Goal: Answer question/provide support

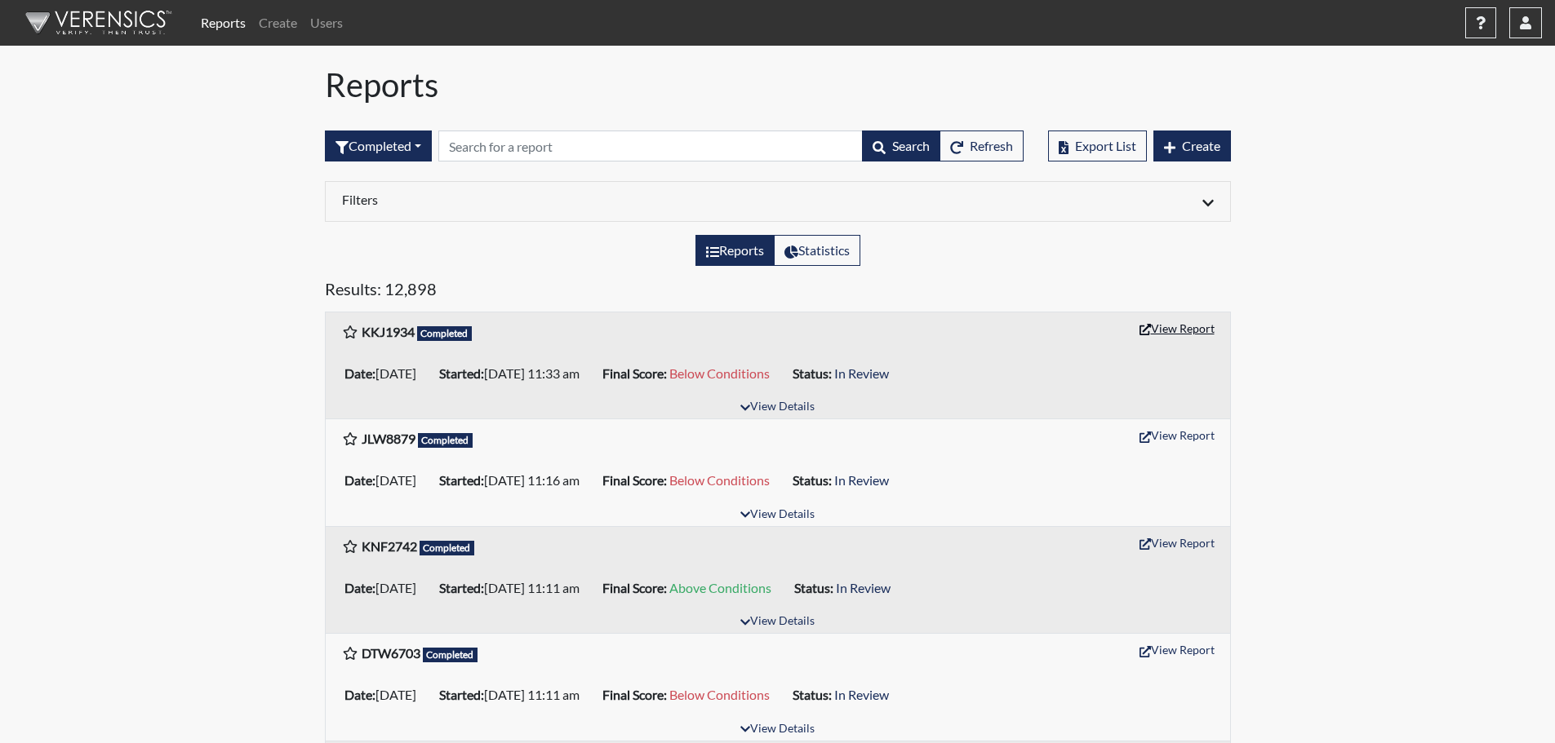
click at [1185, 326] on button "View Report" at bounding box center [1177, 328] width 90 height 25
click at [536, 148] on input "text" at bounding box center [650, 146] width 424 height 31
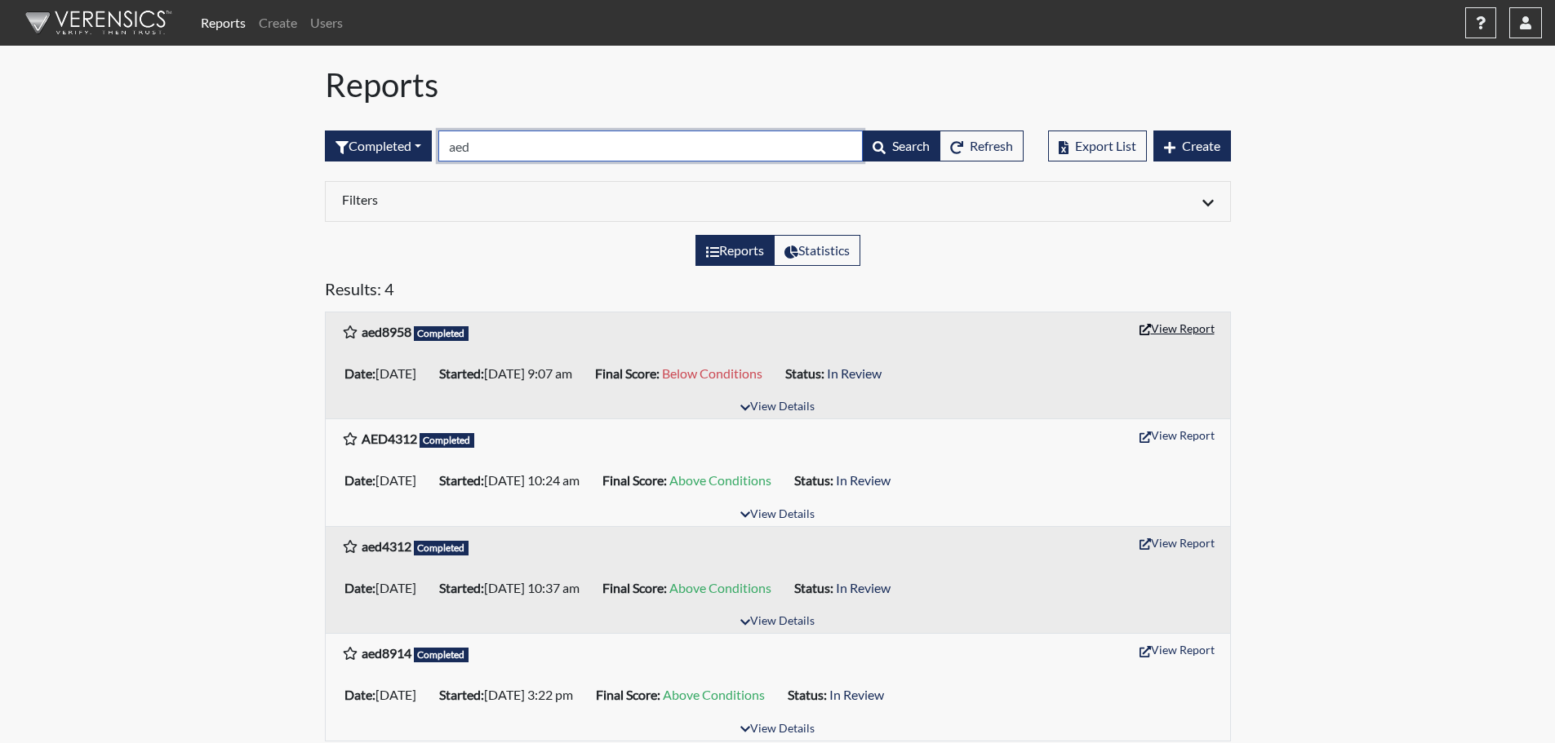
type input "aed"
click at [1171, 334] on button "View Report" at bounding box center [1177, 328] width 90 height 25
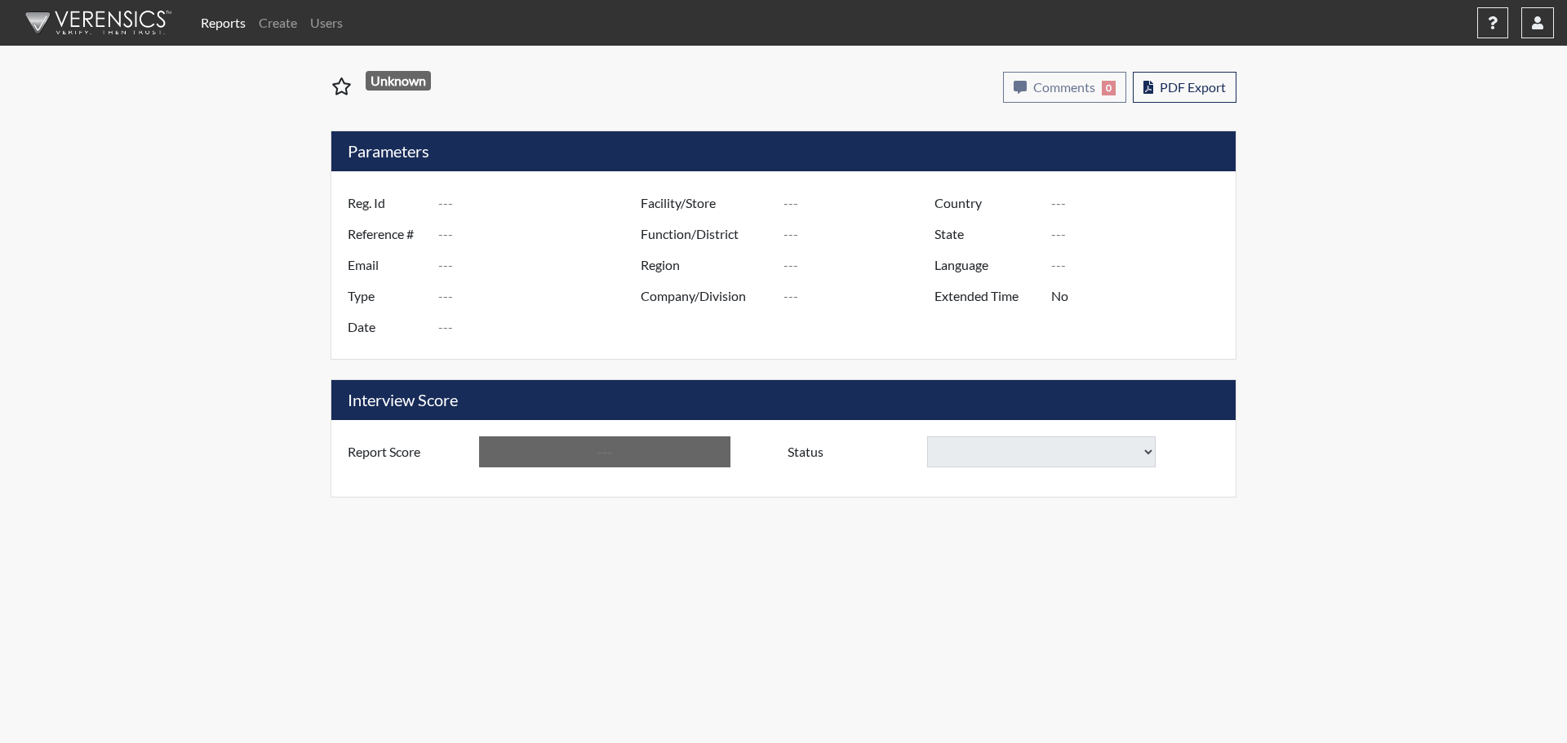
type input "KKJ1934"
type input "51047"
type input "---"
type input "Corrections Pre-Employment"
type input "Sep 2, 2025"
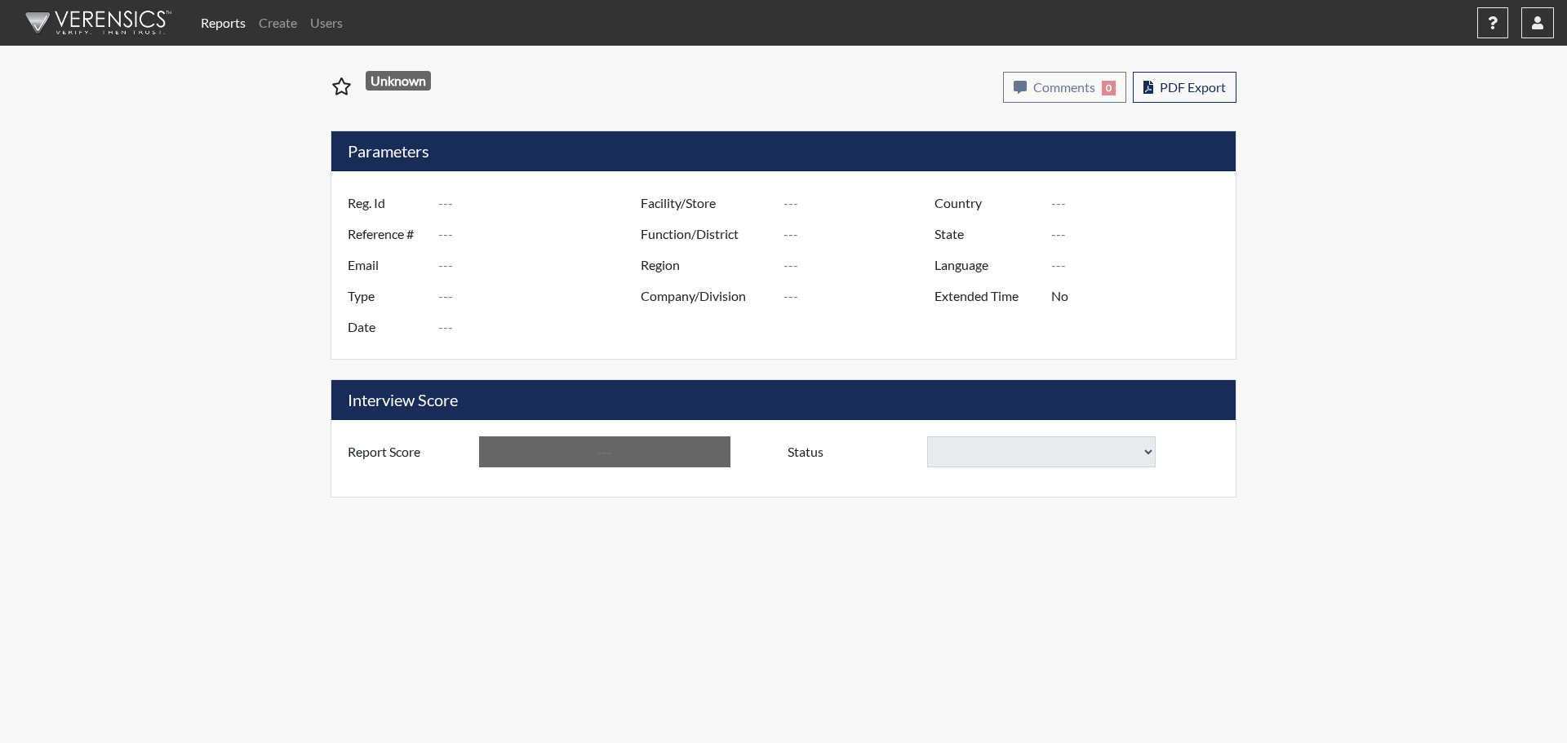
type input "Washington SP"
type input "[GEOGRAPHIC_DATA]"
type input "[US_STATE]"
type input "English"
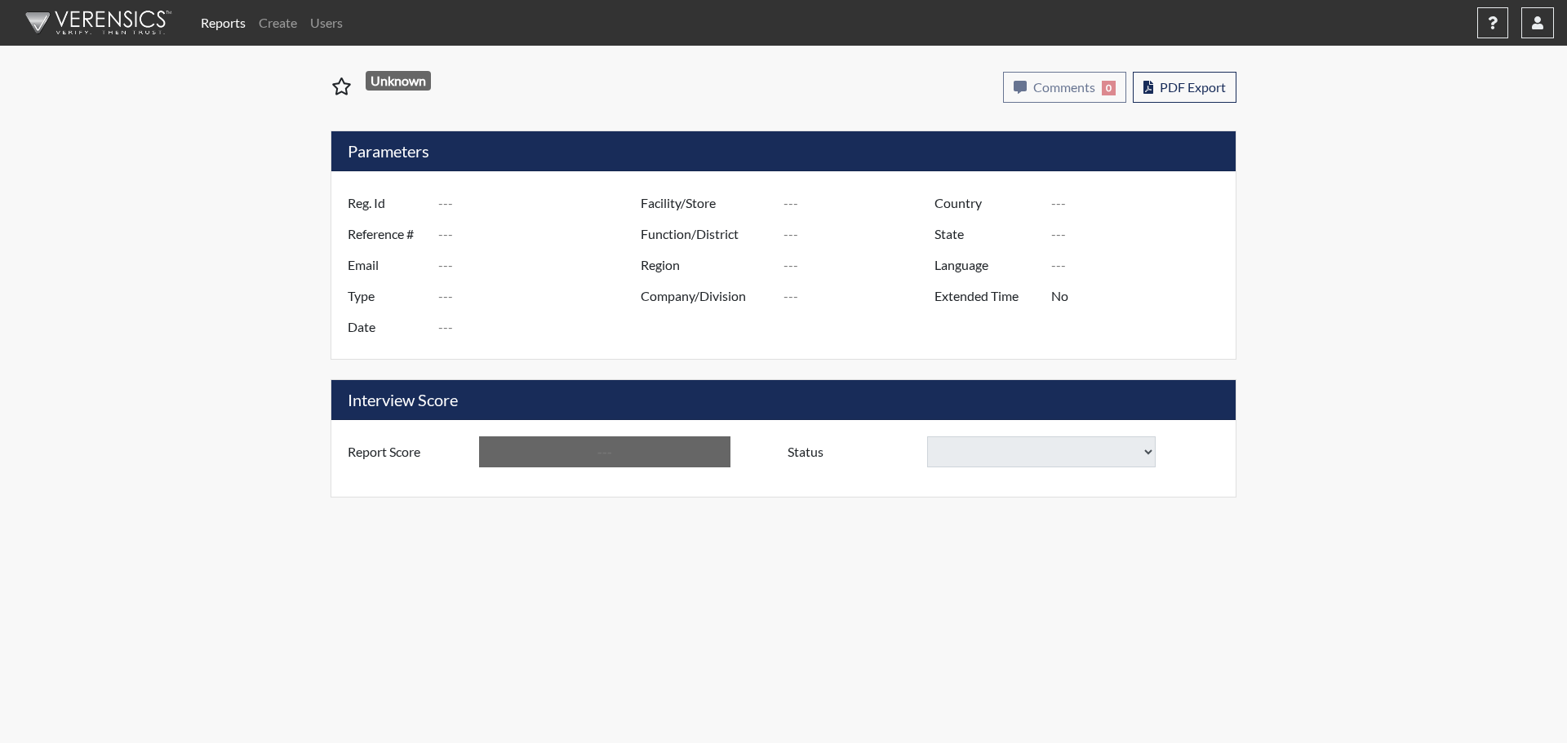
type input "Below Conditions"
select select
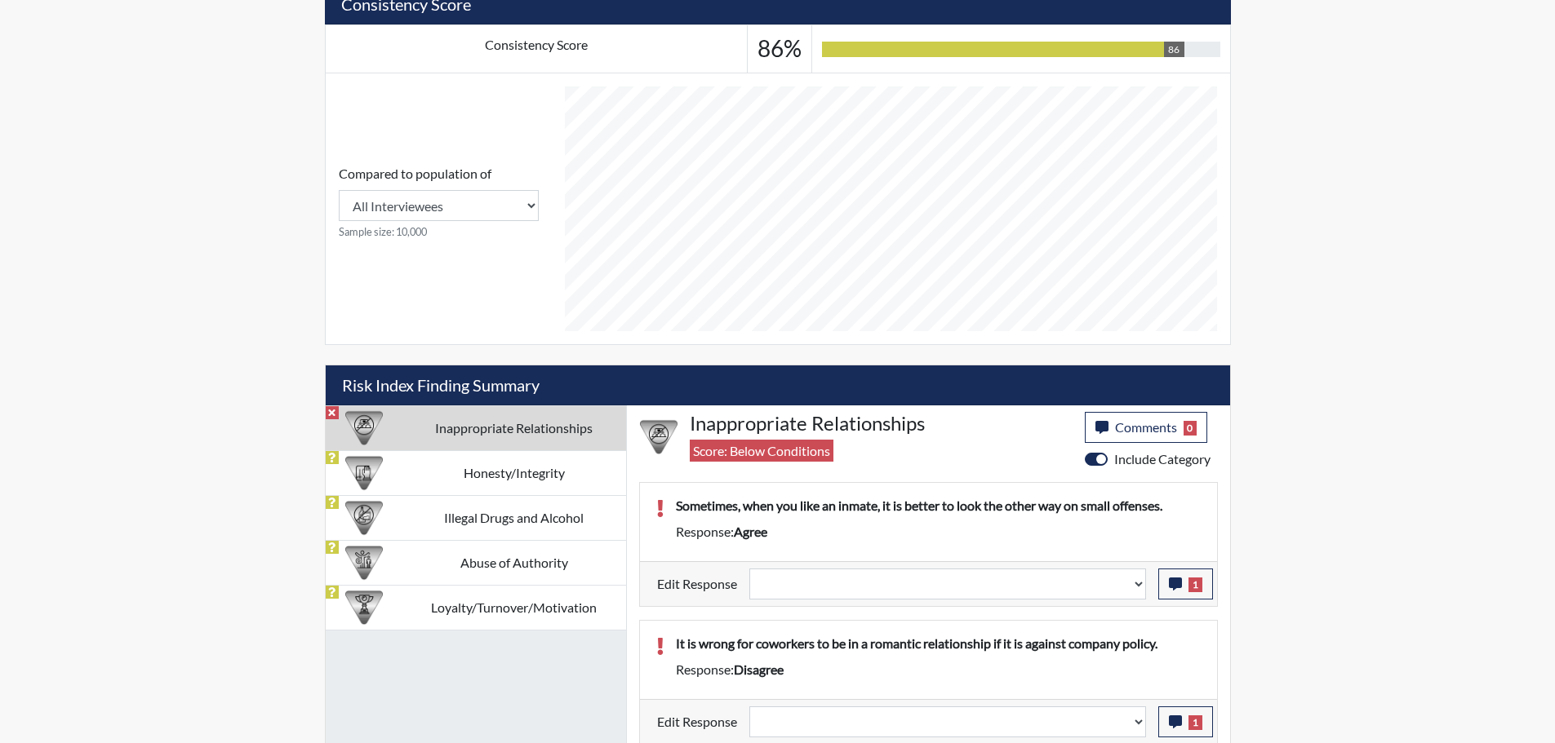
scroll to position [625, 0]
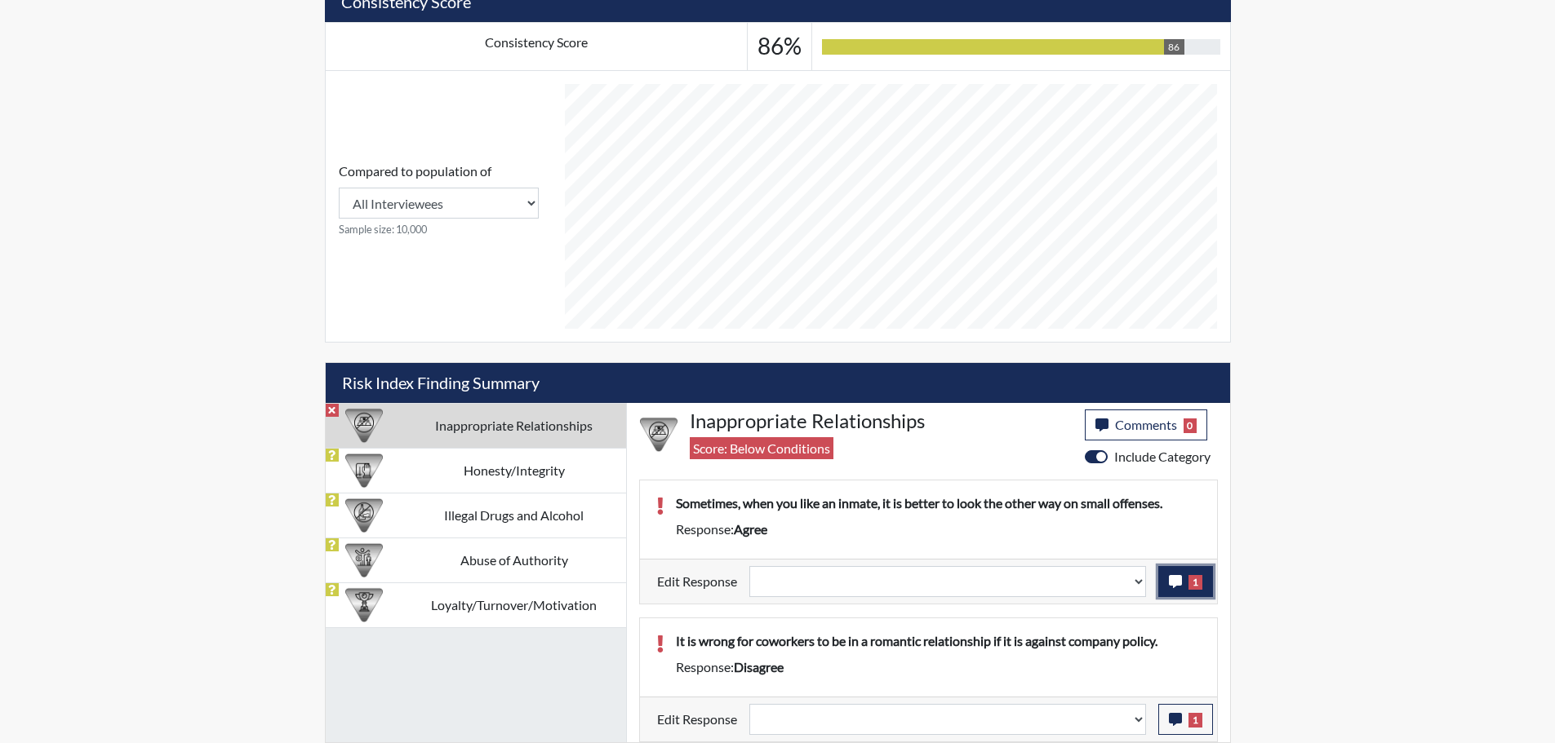
click at [1181, 583] on icon "button" at bounding box center [1175, 581] width 13 height 13
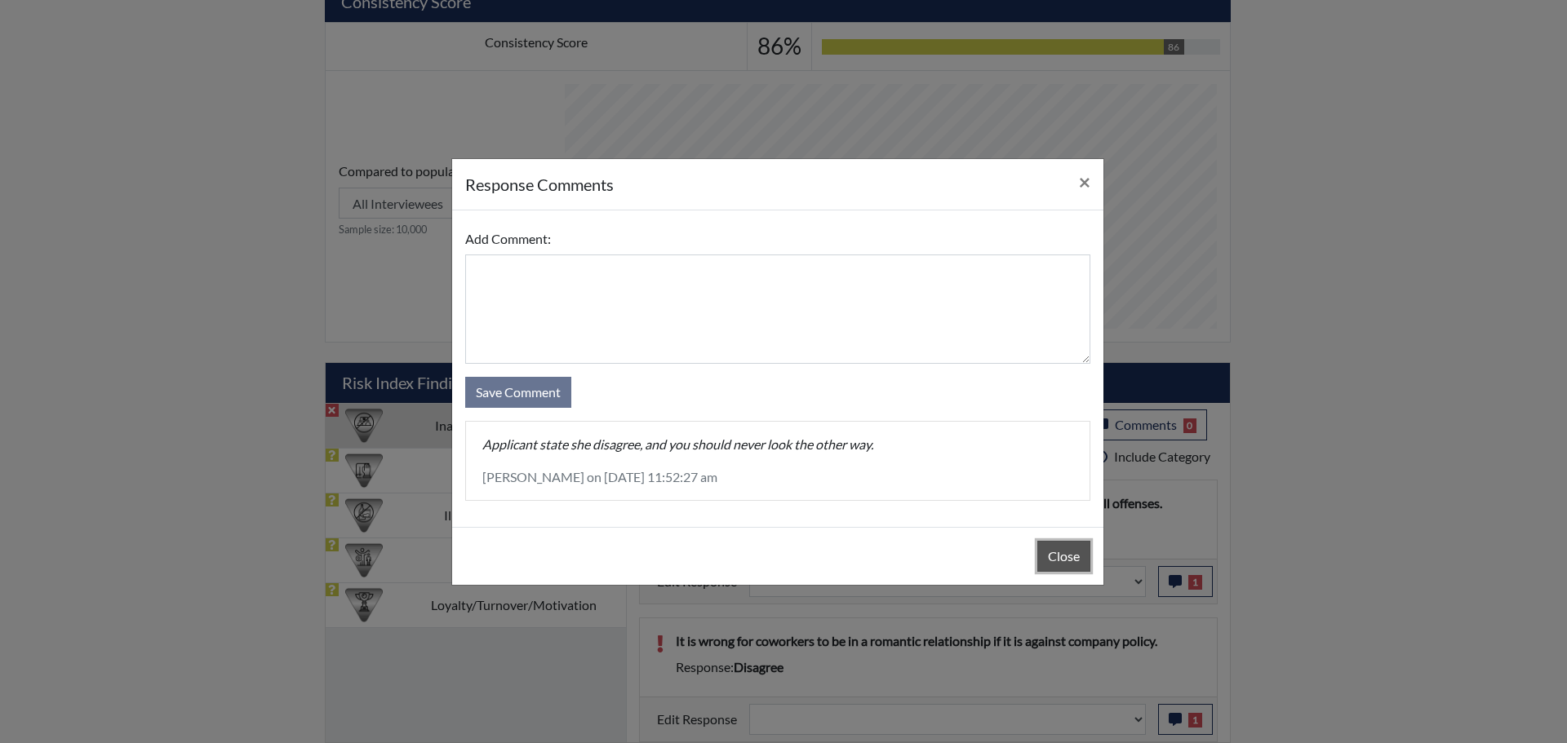
click at [1076, 564] on button "Close" at bounding box center [1063, 556] width 53 height 31
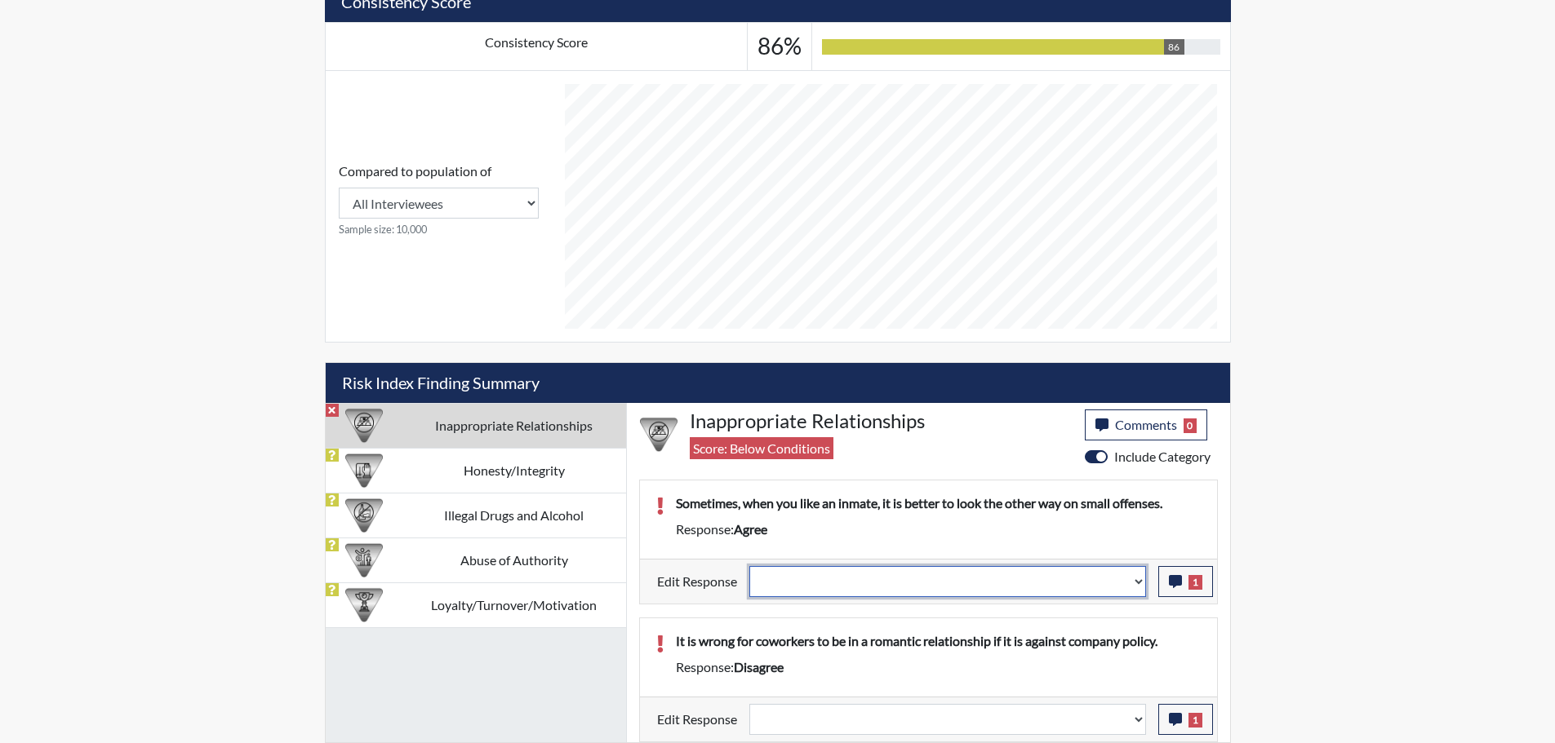
click at [1138, 584] on select "Question is not relevant. Results will be updated. Reasonable explanation provi…" at bounding box center [947, 581] width 397 height 31
select select "reasonable-explanation-provided"
click at [749, 566] on select "Question is not relevant. Results will be updated. Reasonable explanation provi…" at bounding box center [947, 581] width 397 height 31
select select
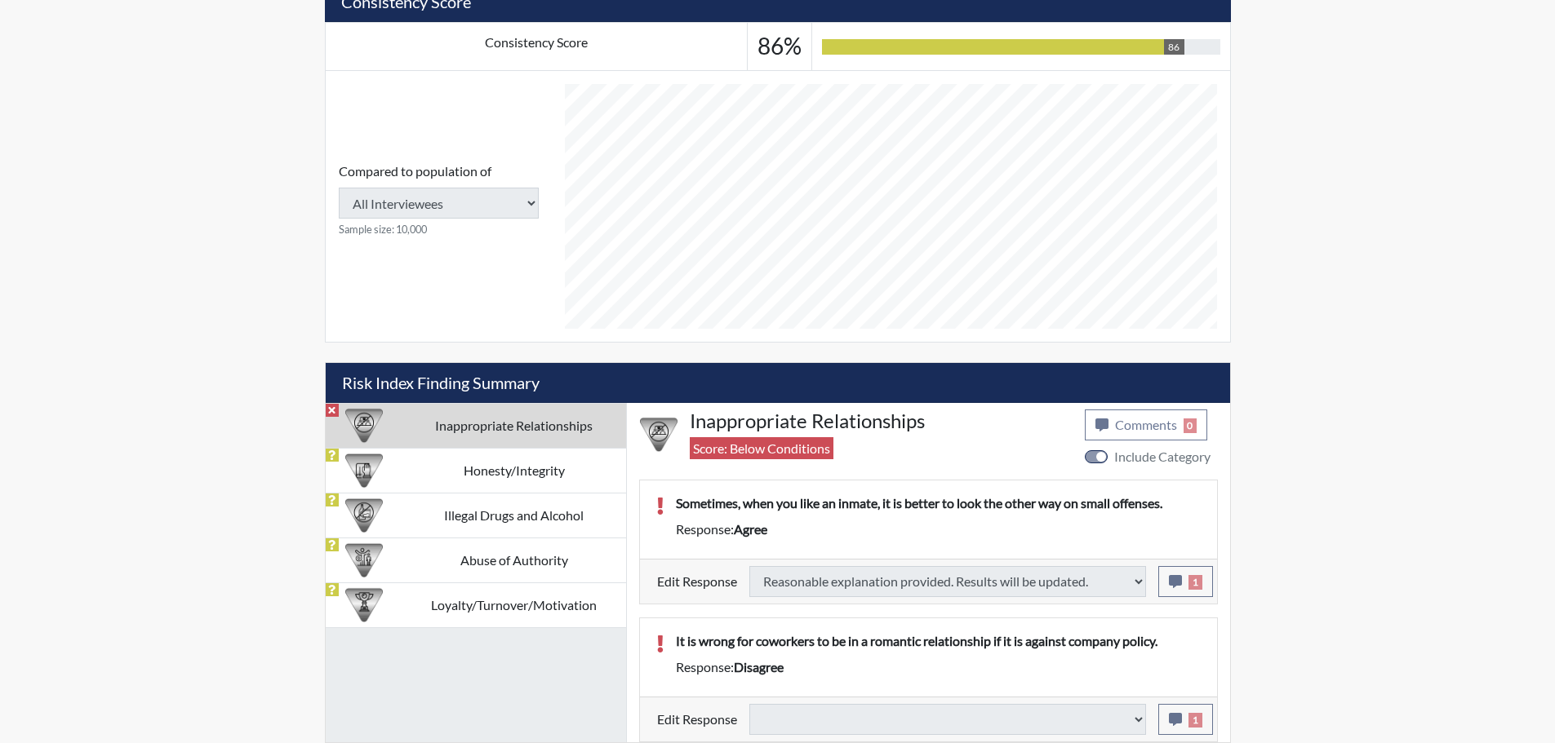
type input "Above Conditions"
select select
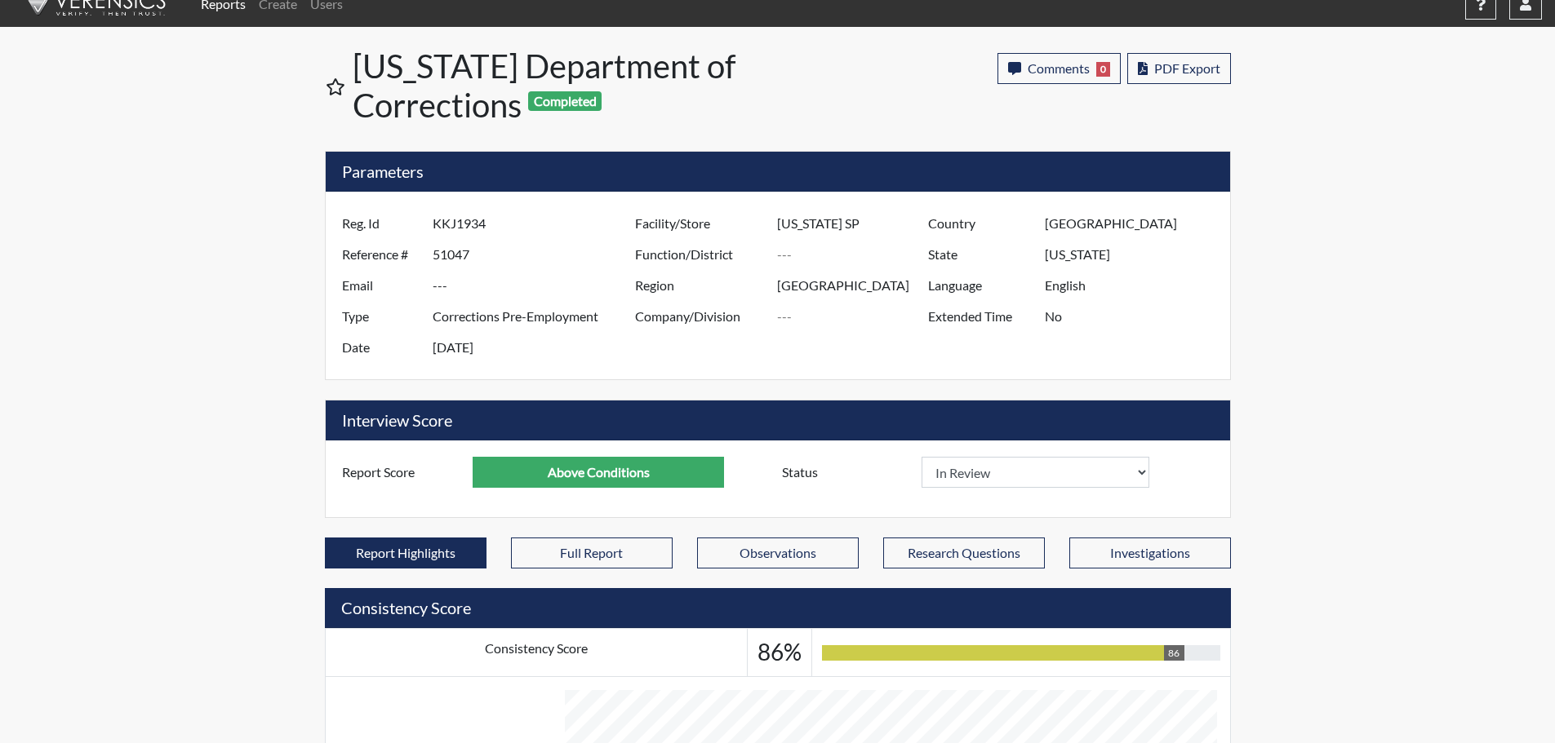
scroll to position [0, 0]
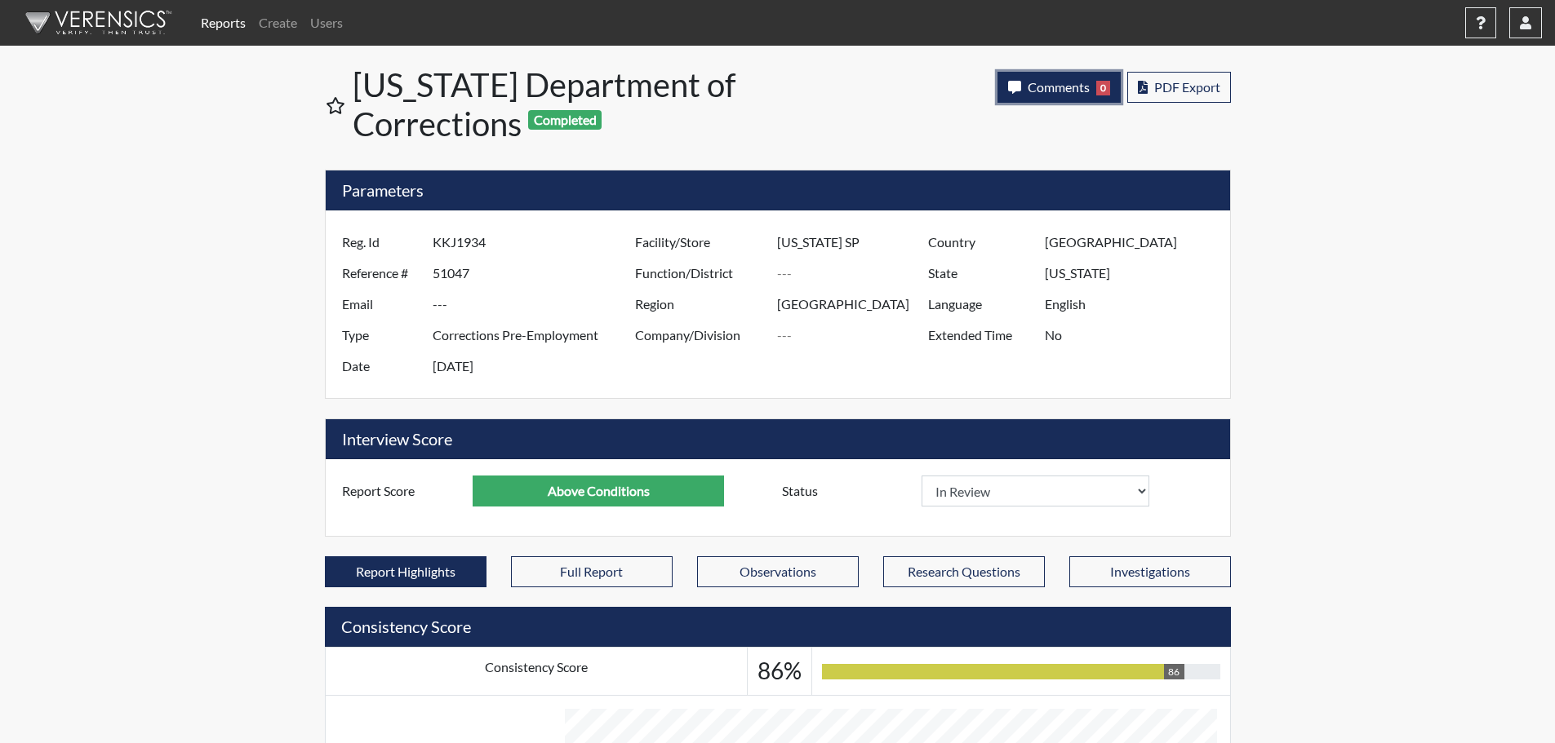
click at [1056, 83] on span "Comments" at bounding box center [1058, 87] width 62 height 16
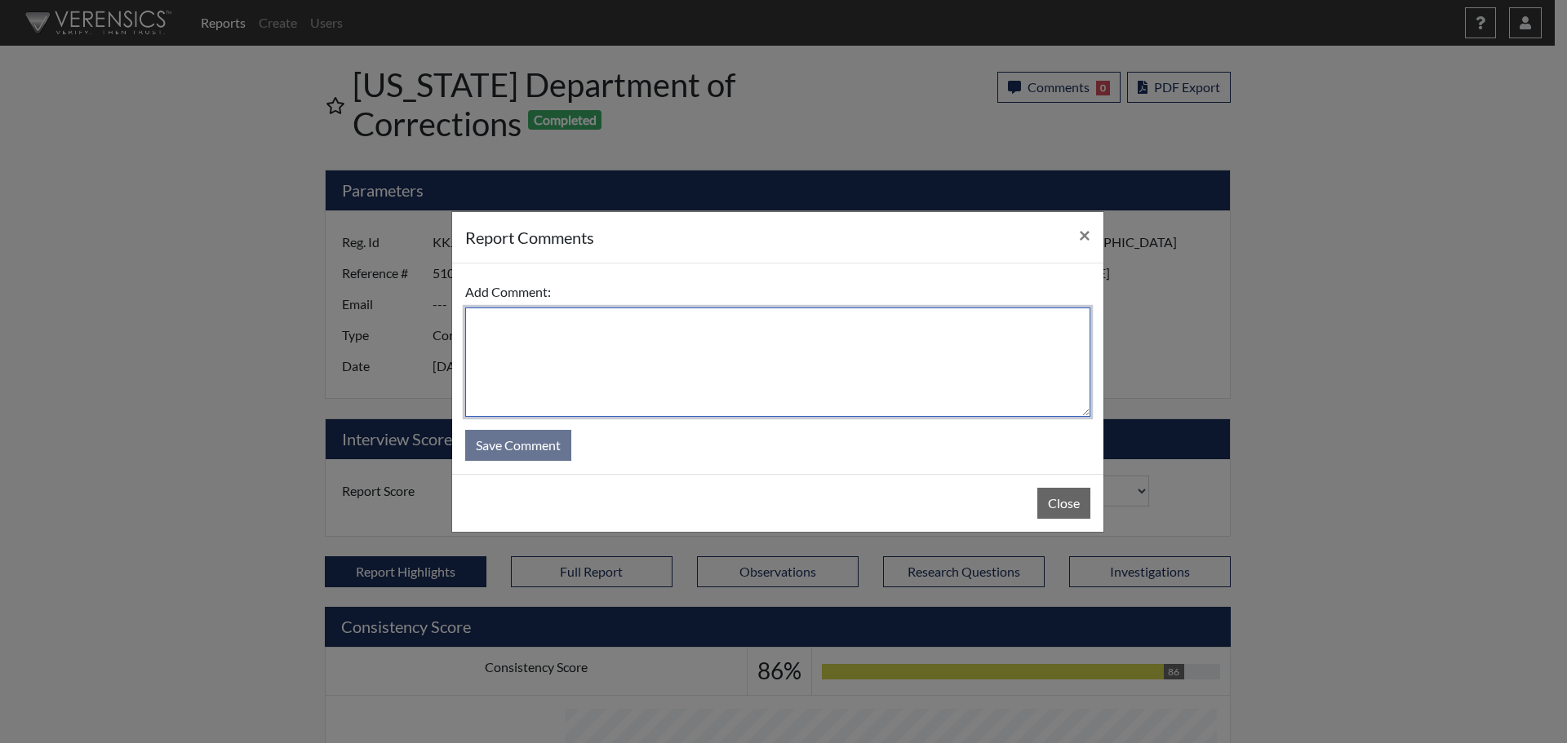
click at [777, 359] on textarea at bounding box center [777, 362] width 625 height 109
type textarea "SL [DATE]"
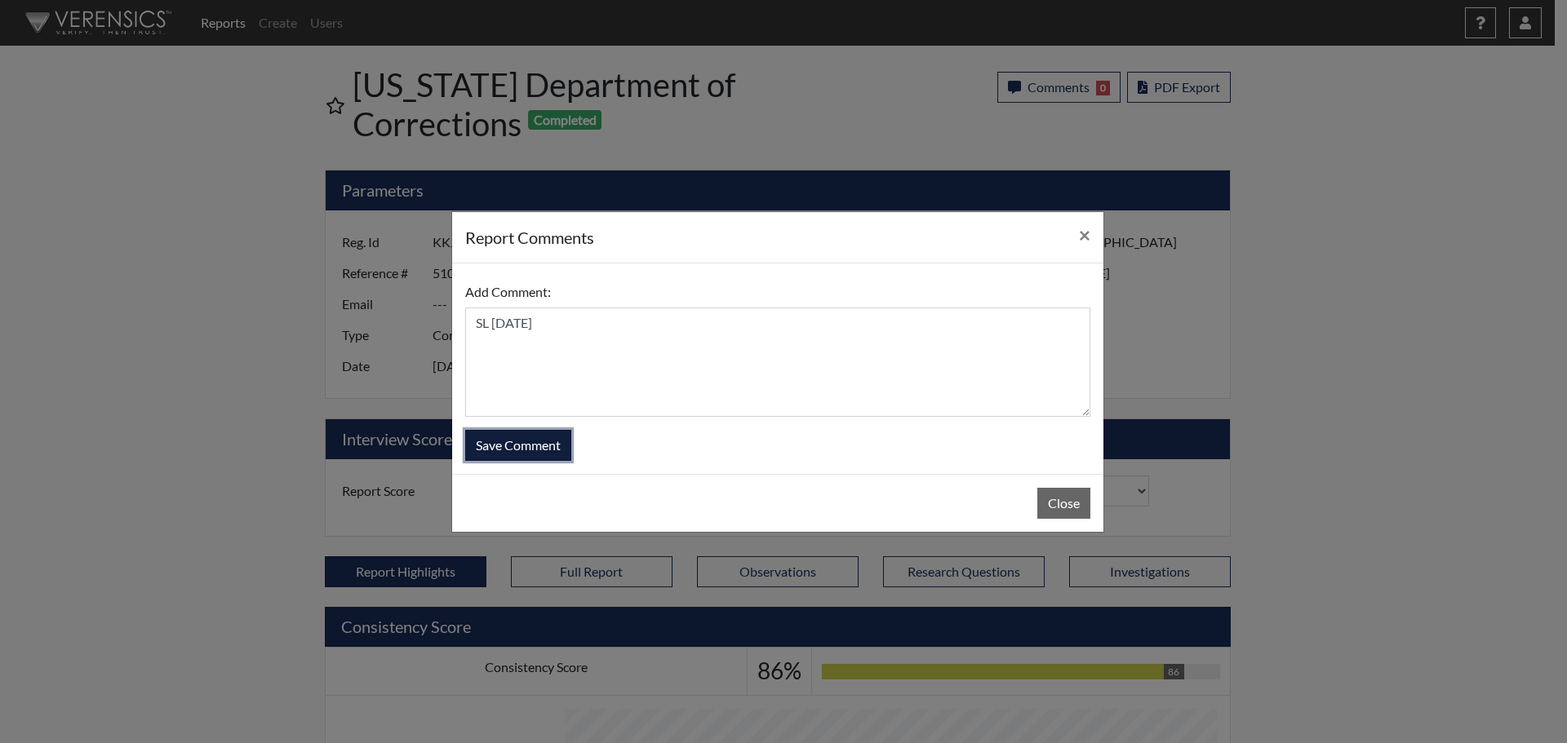
click at [535, 442] on button "Save Comment" at bounding box center [518, 445] width 106 height 31
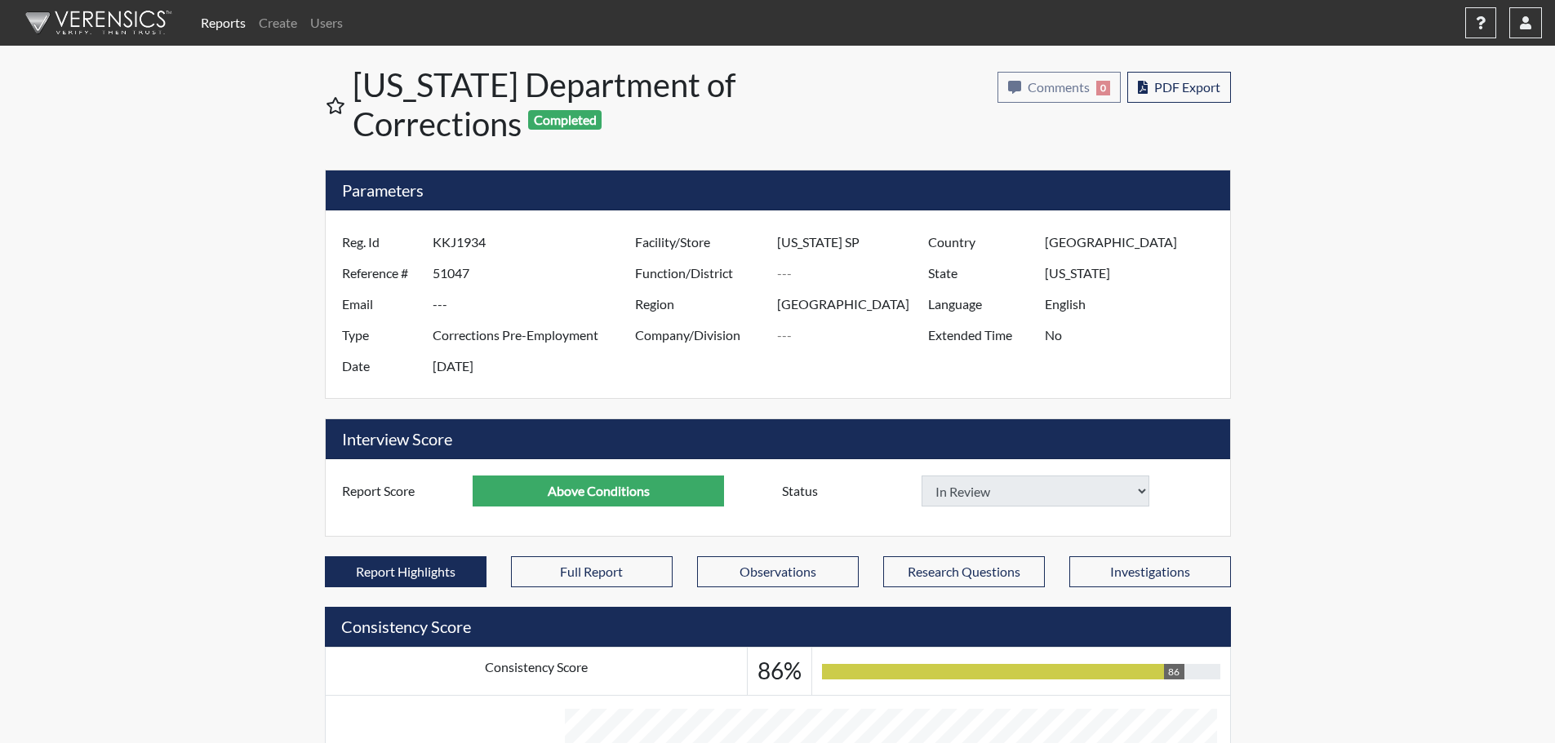
select select
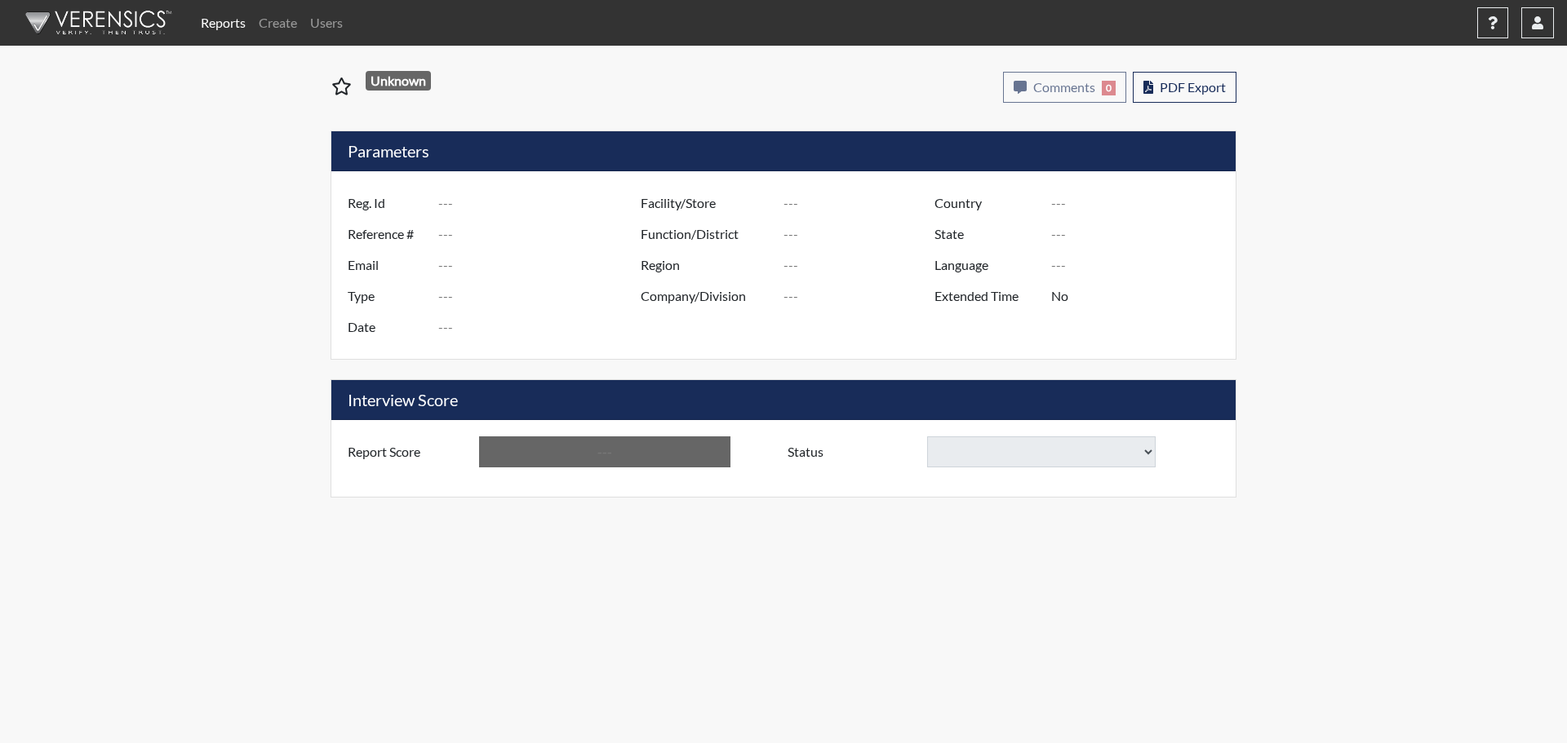
type input "aed8958"
type input "50942"
type input "---"
type input "Corrections Pre-Employment"
type input "[DATE]"
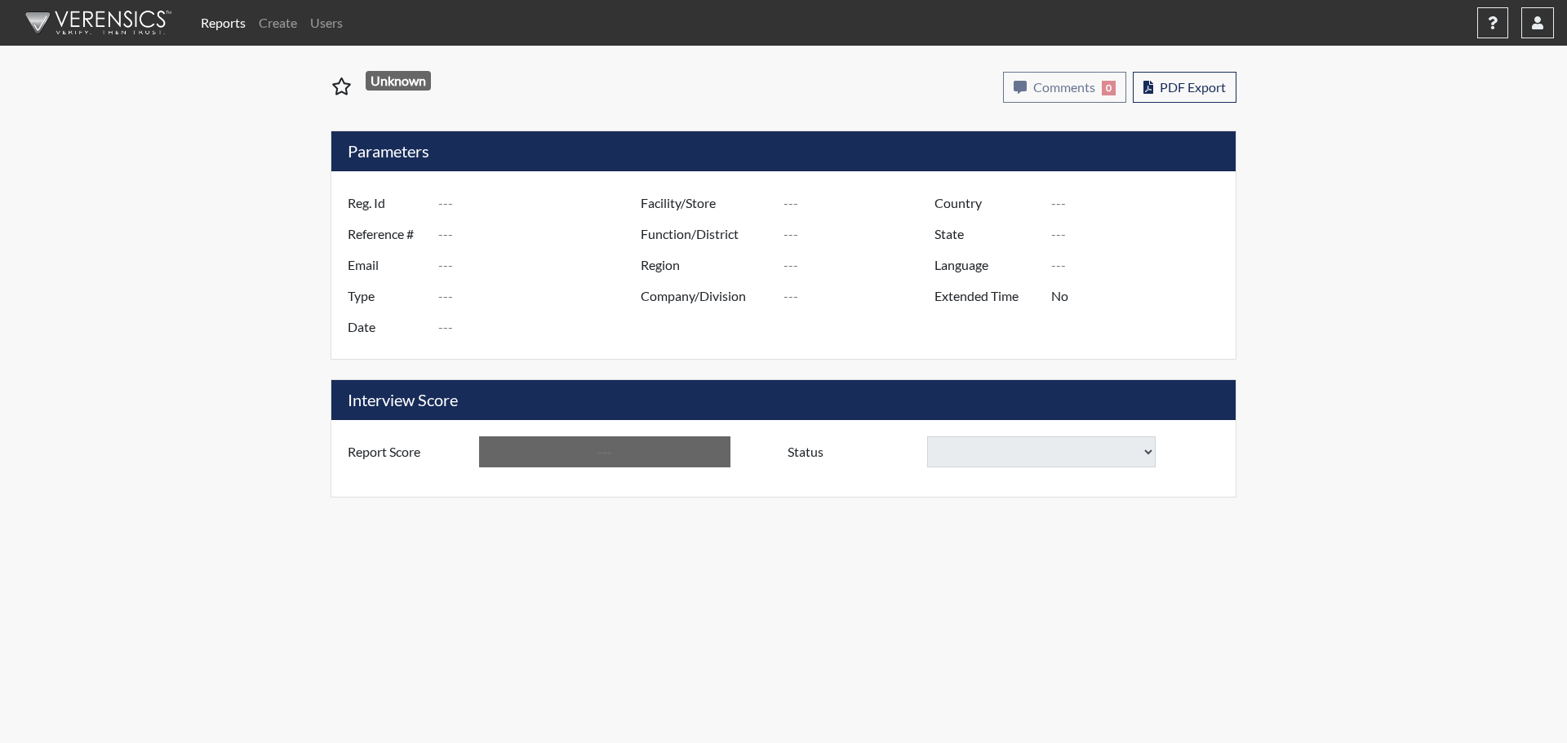
type input "[PERSON_NAME]"
type input "[GEOGRAPHIC_DATA]"
type input "[US_STATE]"
type input "English"
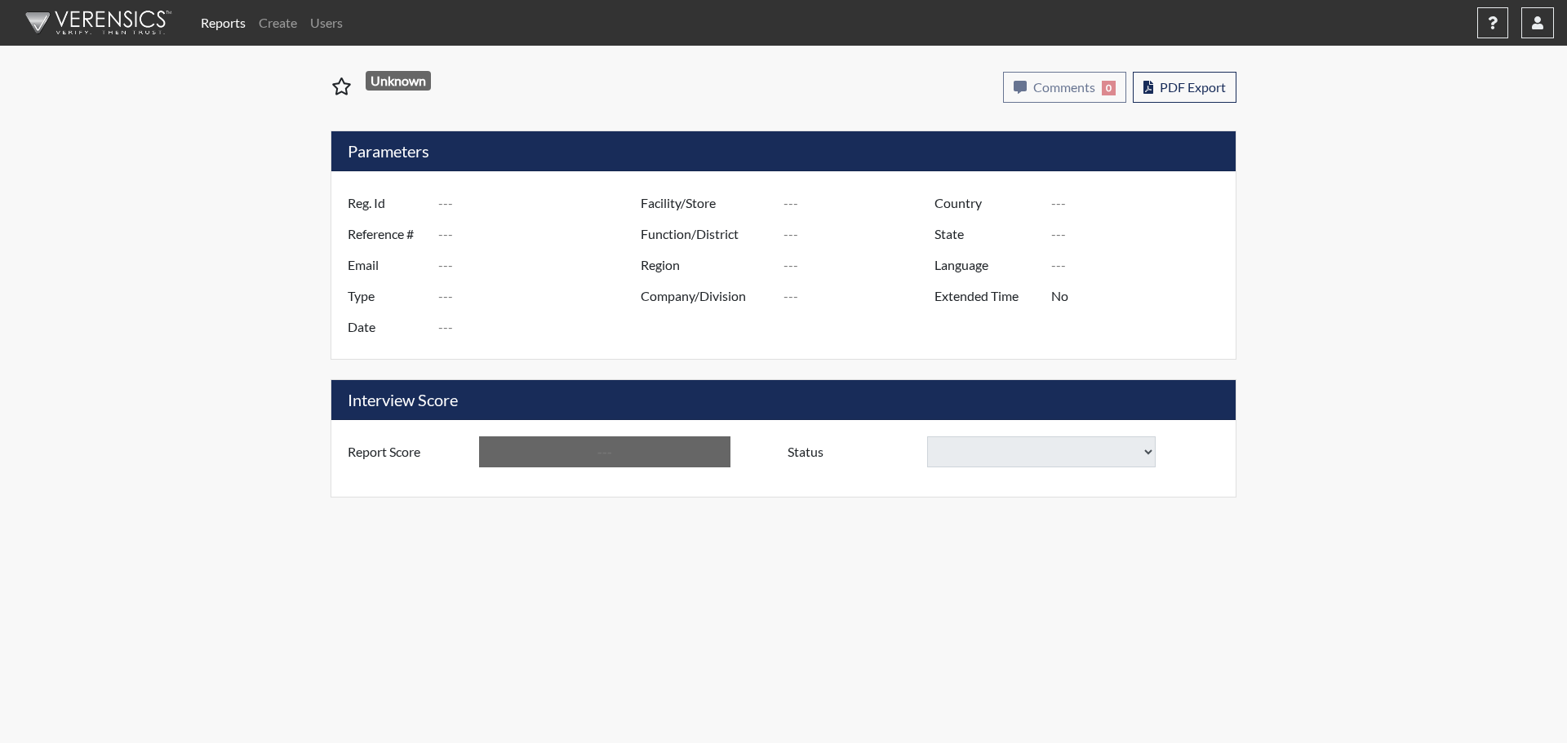
type input "Below Conditions"
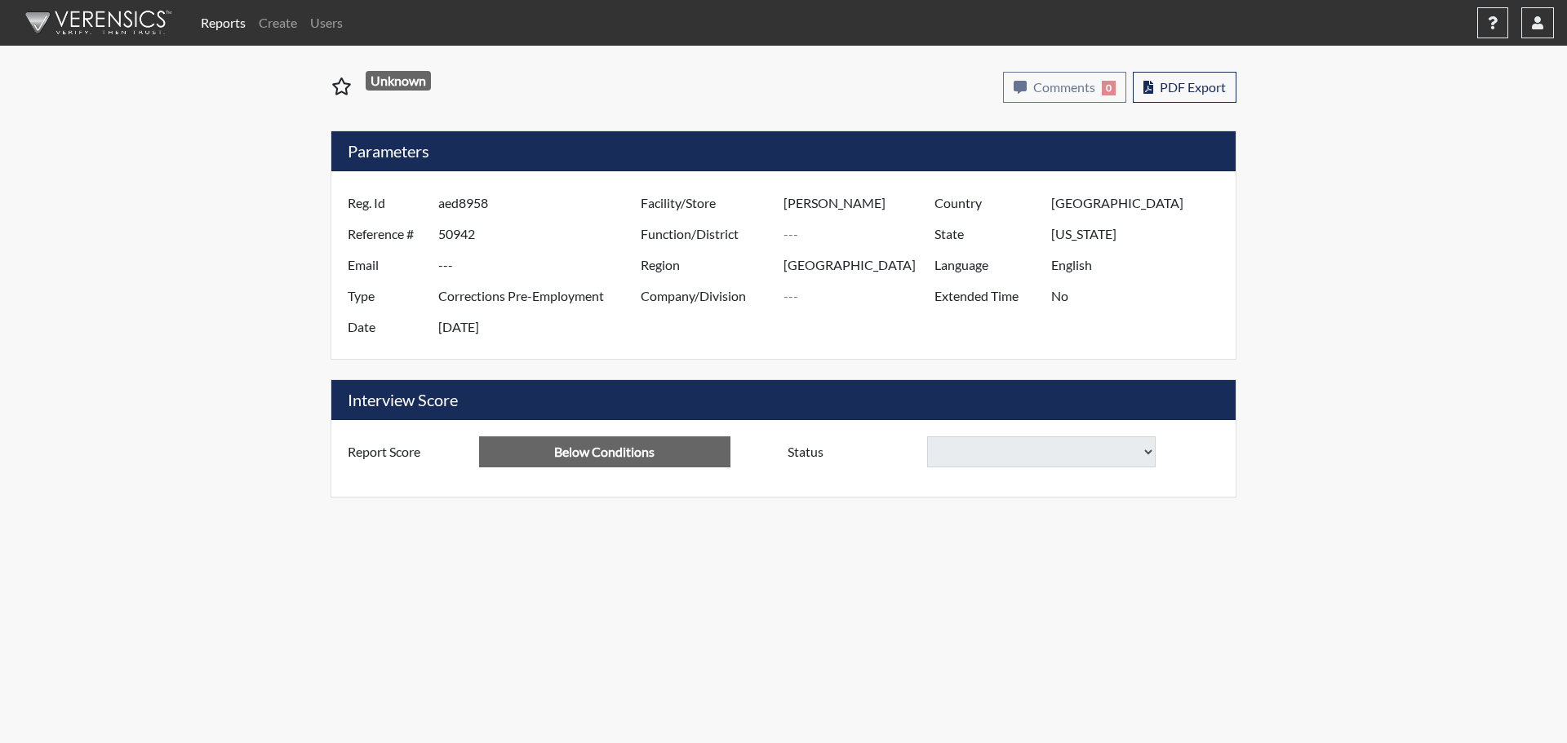
select select
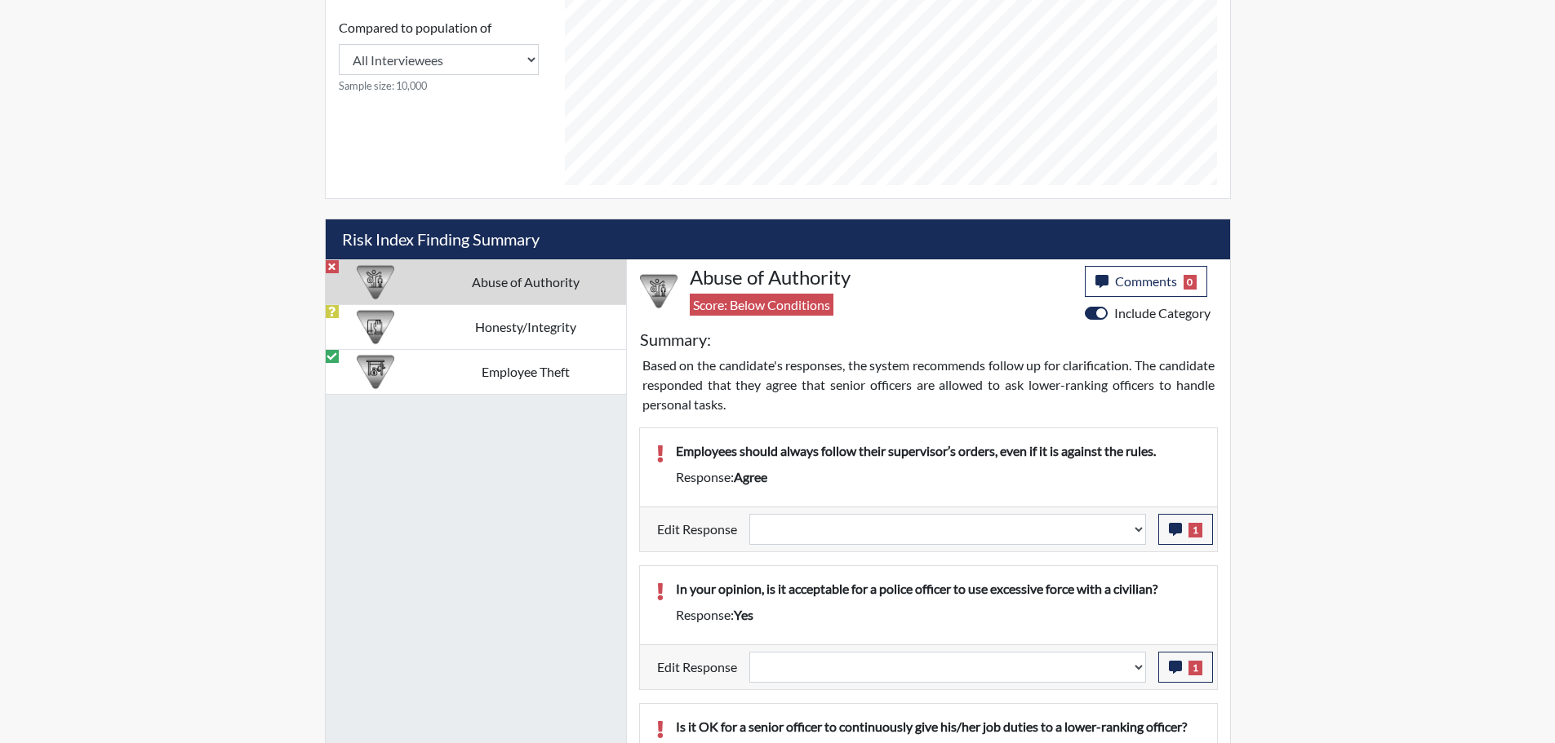
scroll to position [816, 0]
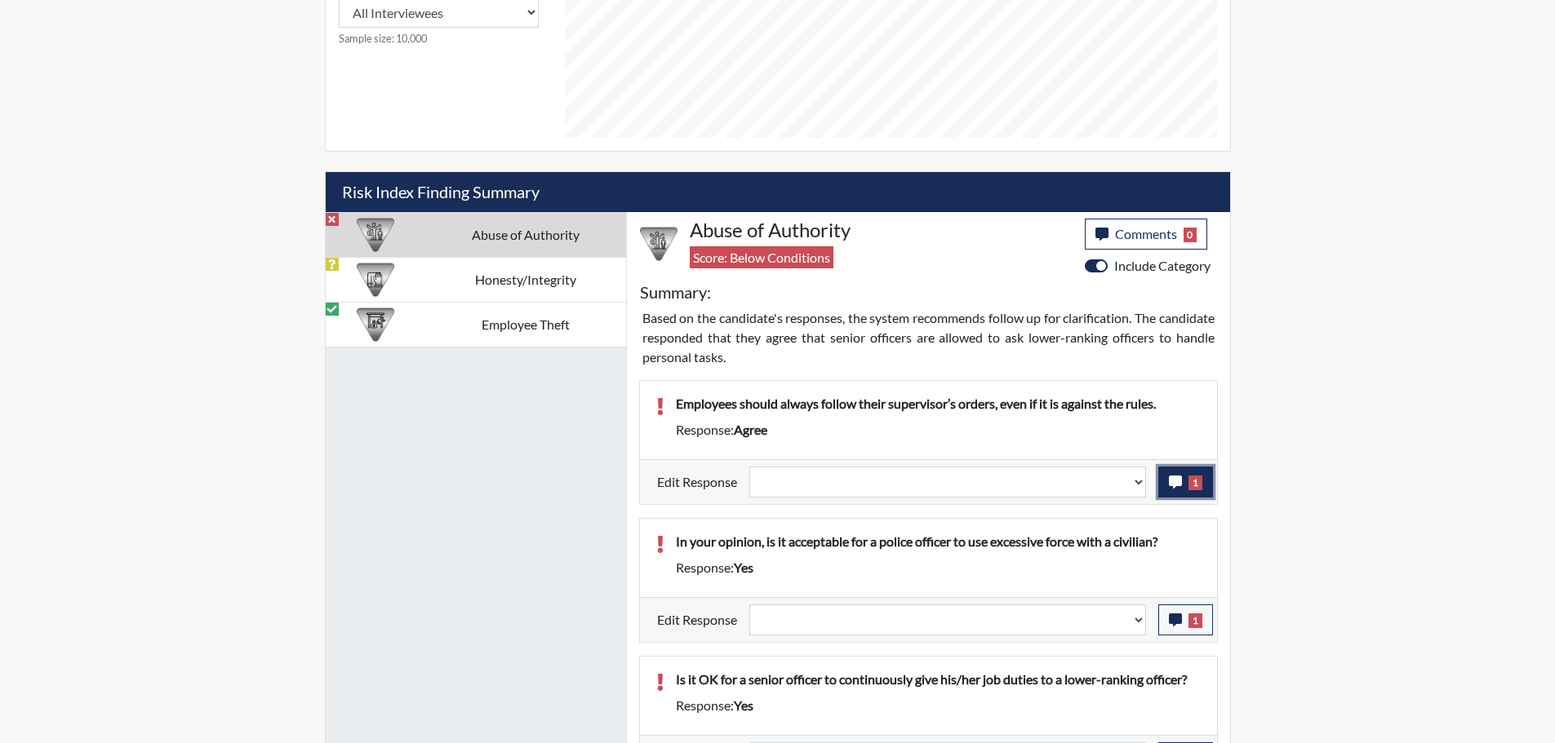
click at [1179, 483] on icon "button" at bounding box center [1175, 482] width 13 height 13
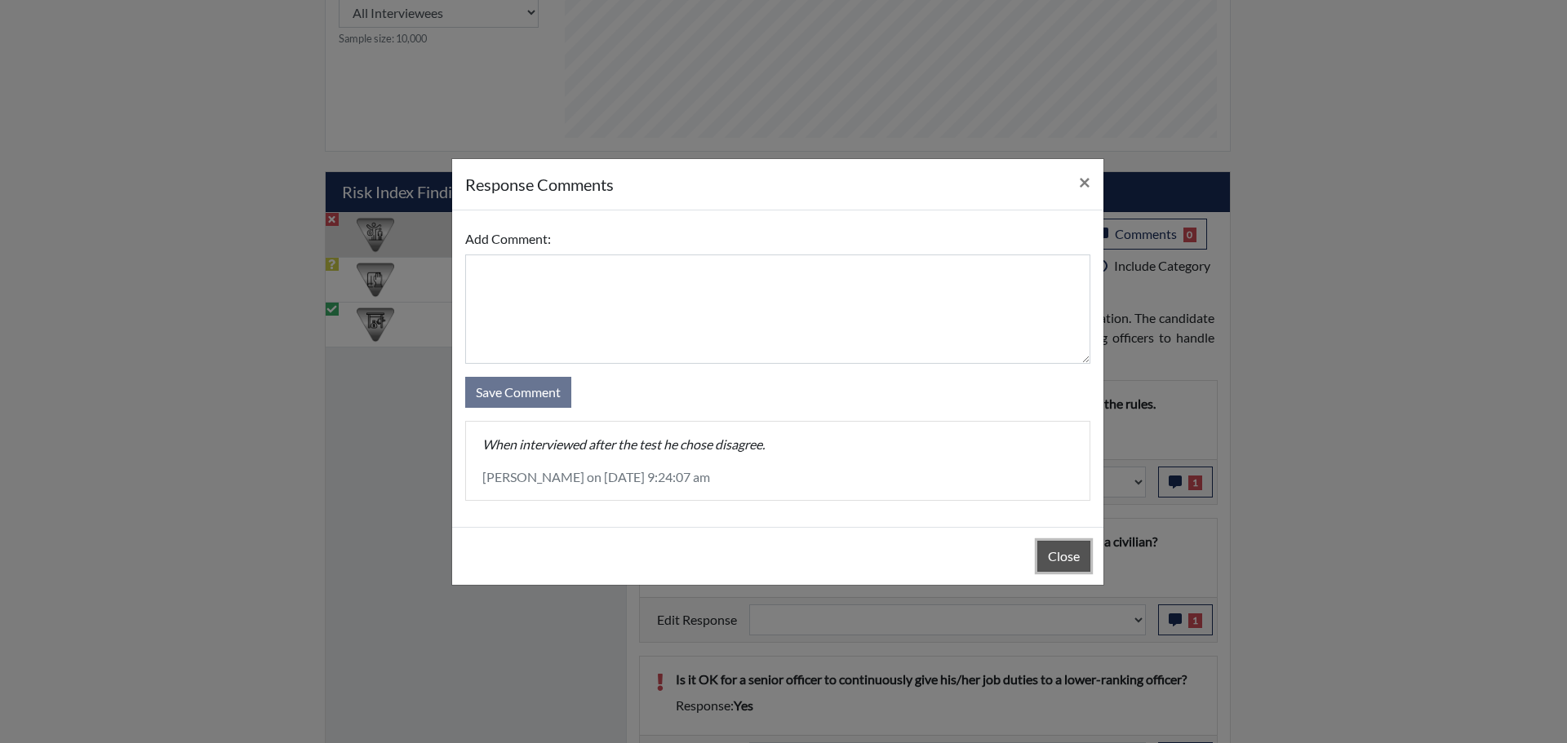
click at [1065, 560] on button "Close" at bounding box center [1063, 556] width 53 height 31
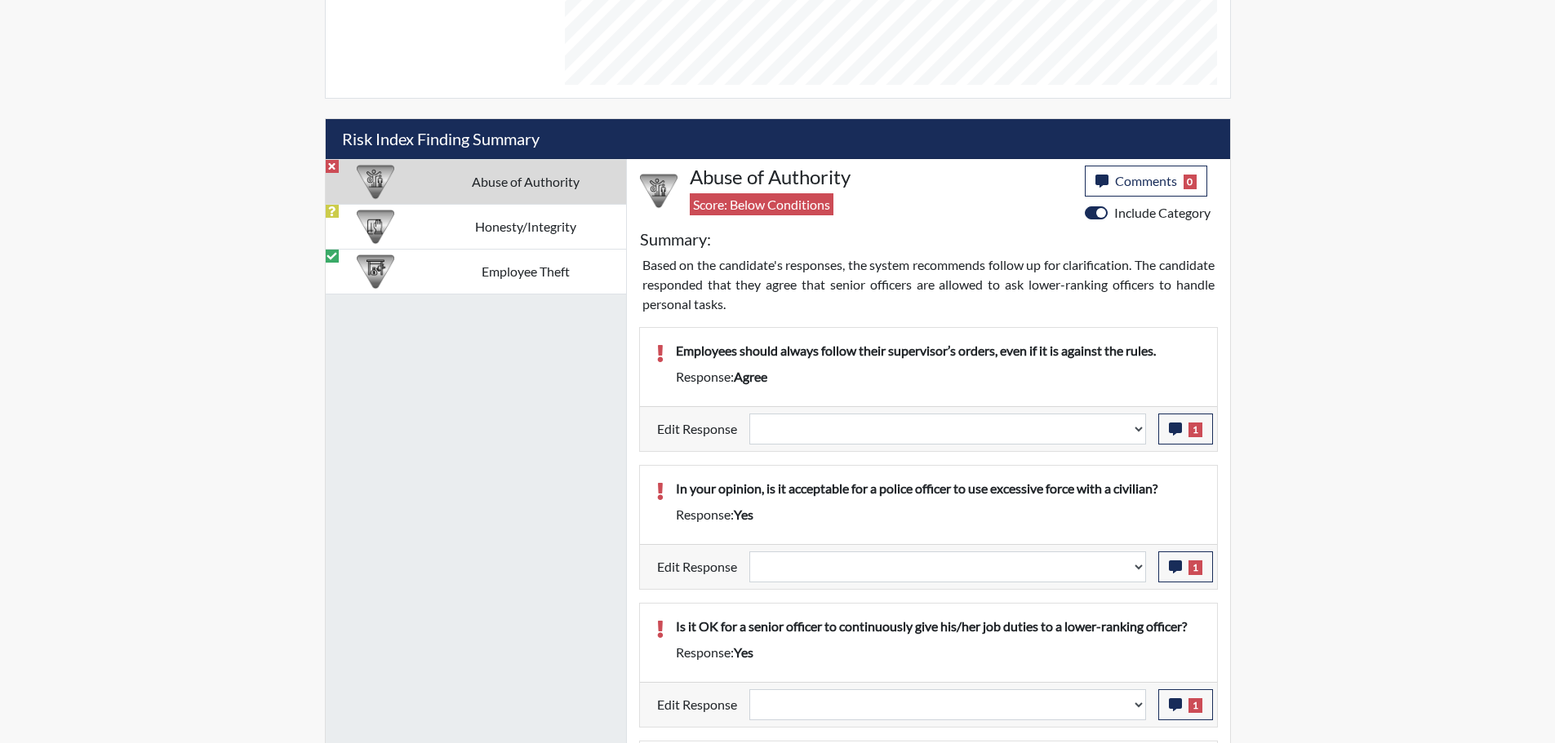
scroll to position [898, 0]
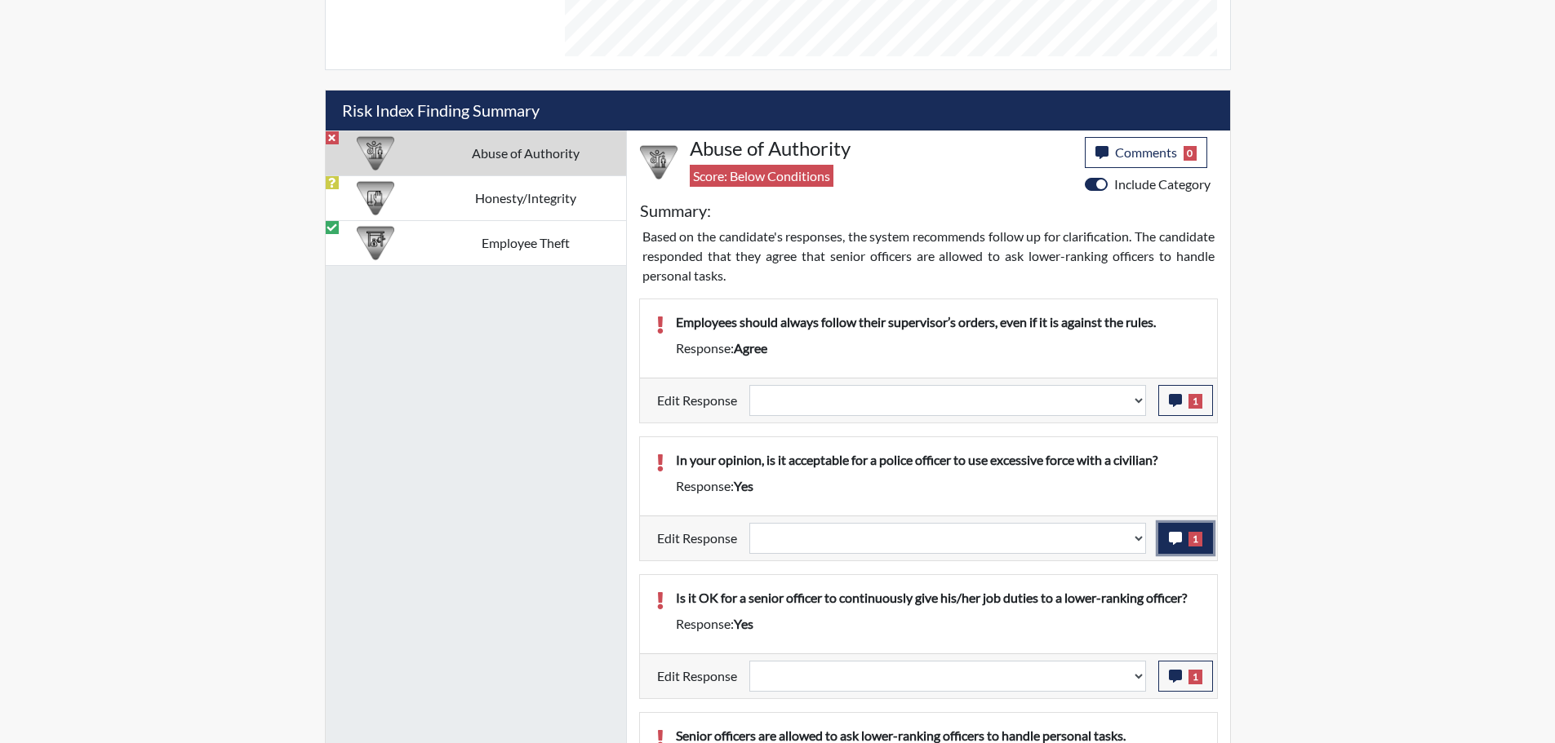
click at [1181, 540] on icon "button" at bounding box center [1175, 538] width 13 height 13
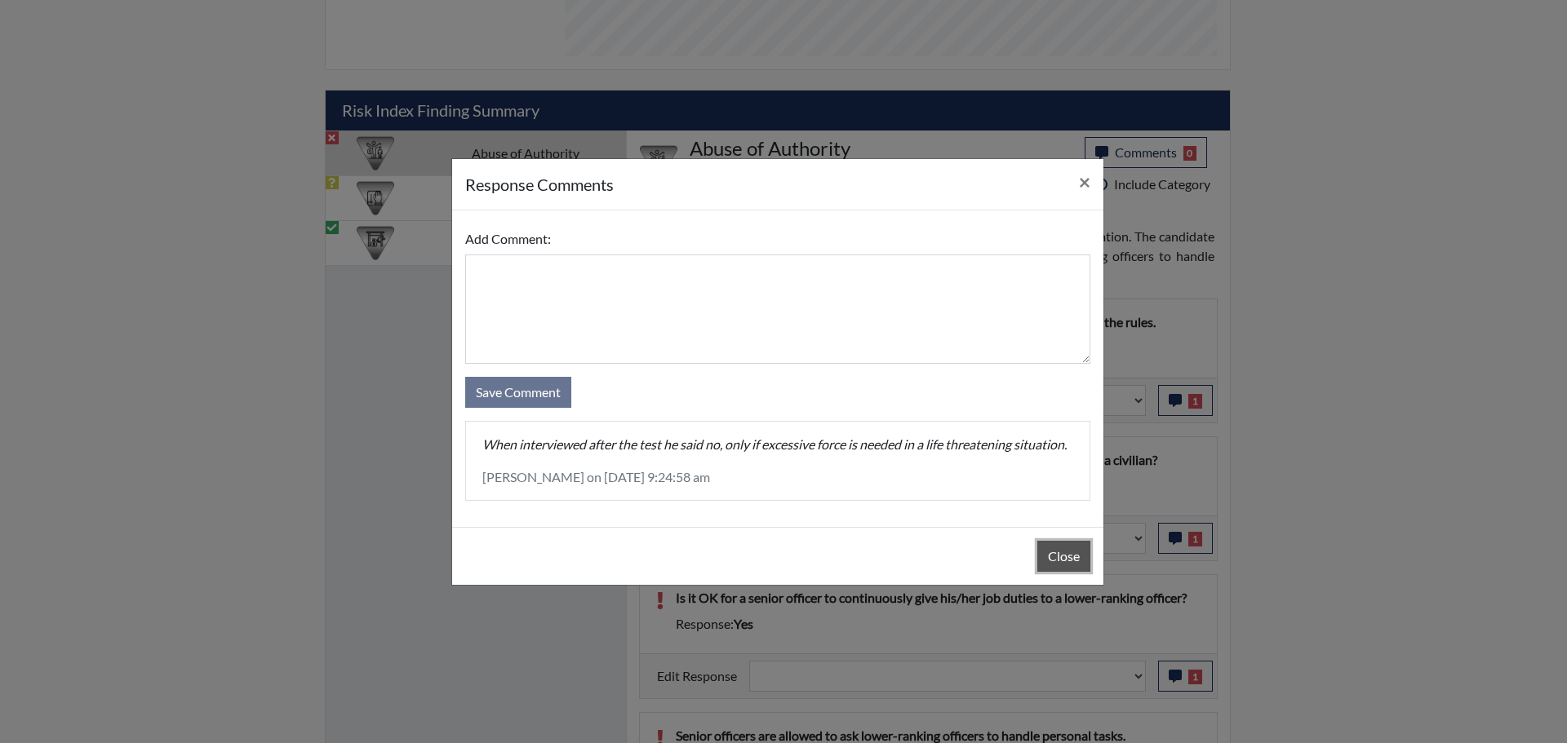
click at [1062, 572] on button "Close" at bounding box center [1063, 556] width 53 height 31
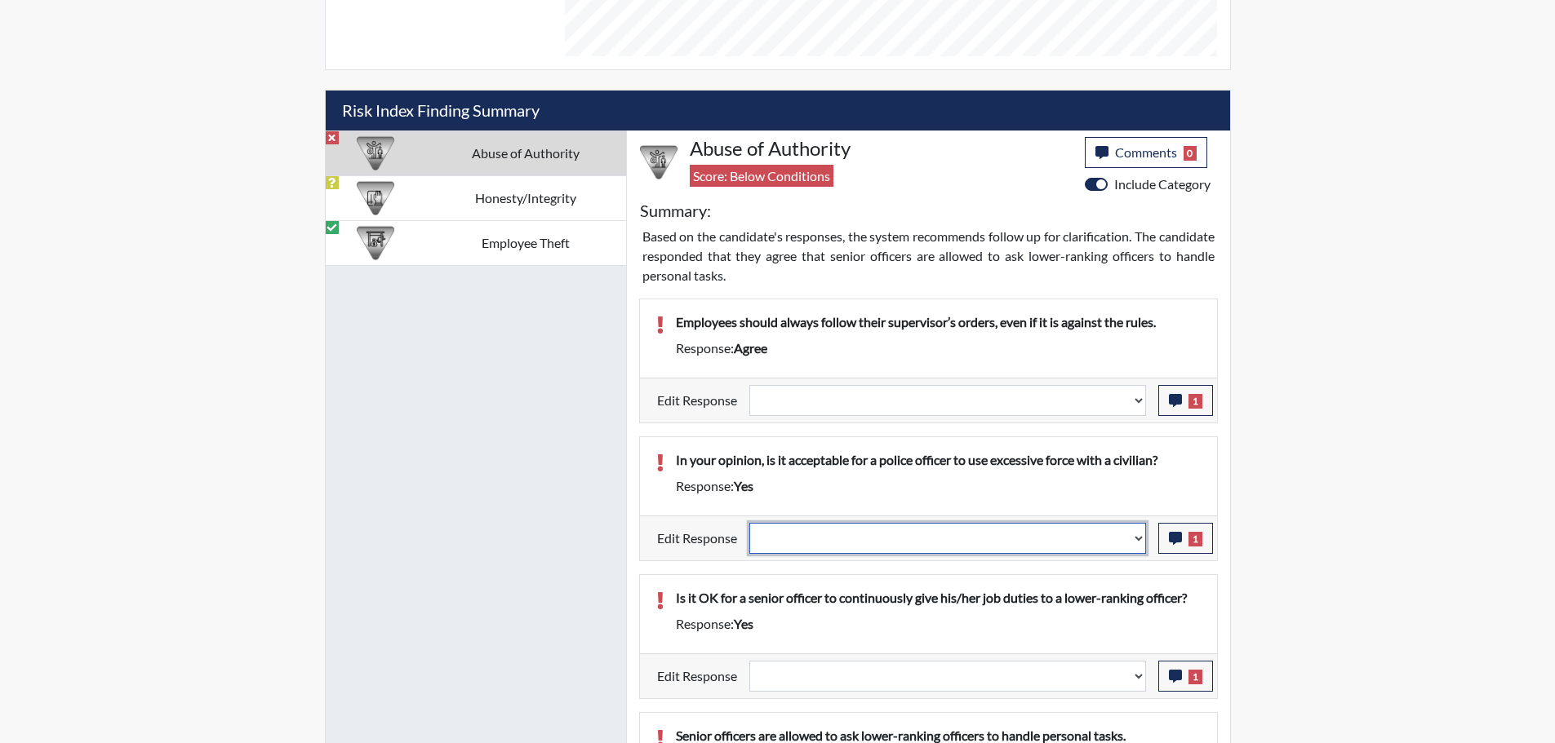
click at [1138, 541] on select "Question is not relevant. Results will be updated. Reasonable explanation provi…" at bounding box center [947, 538] width 397 height 31
select select "reasonable-explanation-provided"
click at [749, 523] on select "Question is not relevant. Results will be updated. Reasonable explanation provi…" at bounding box center [947, 538] width 397 height 31
select select
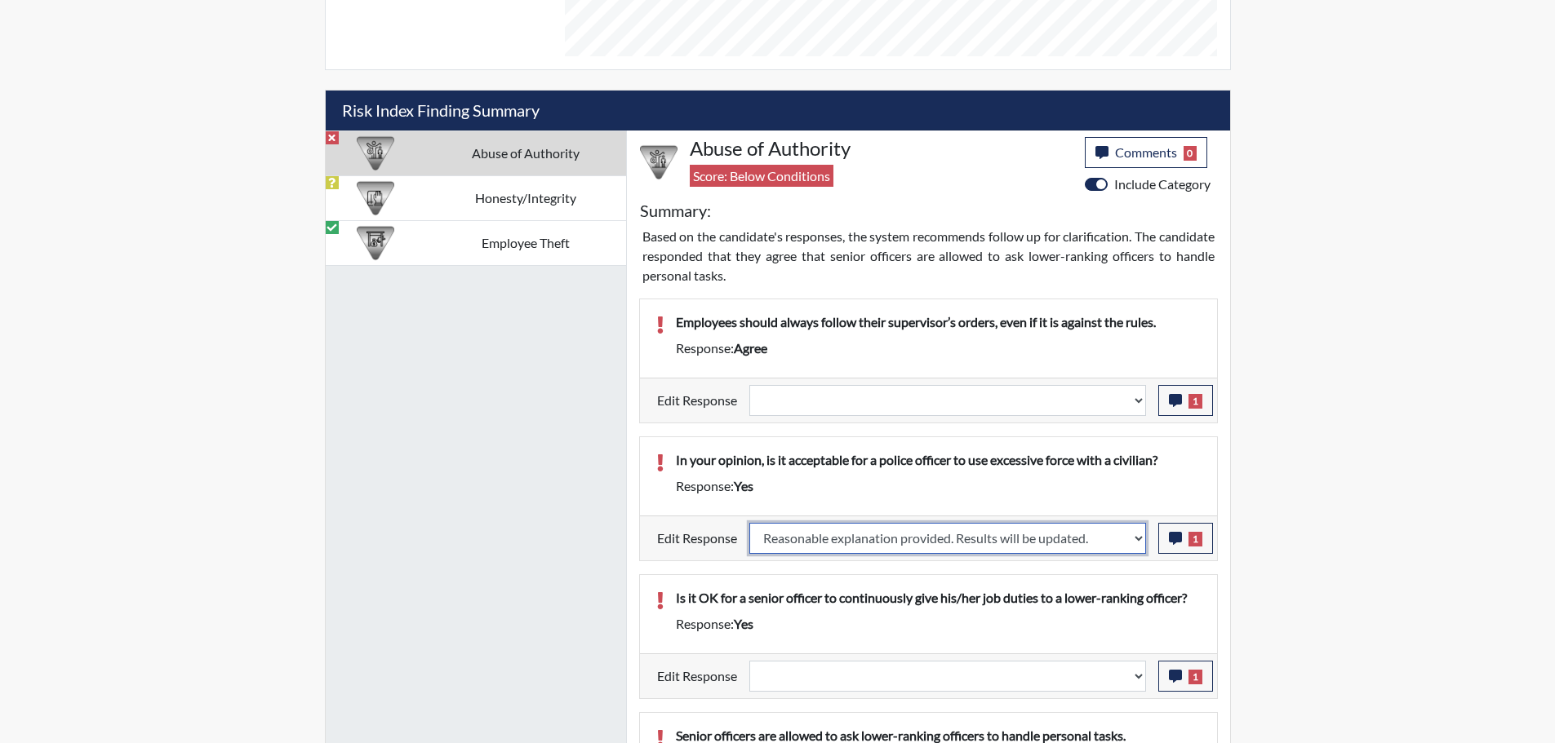
select select
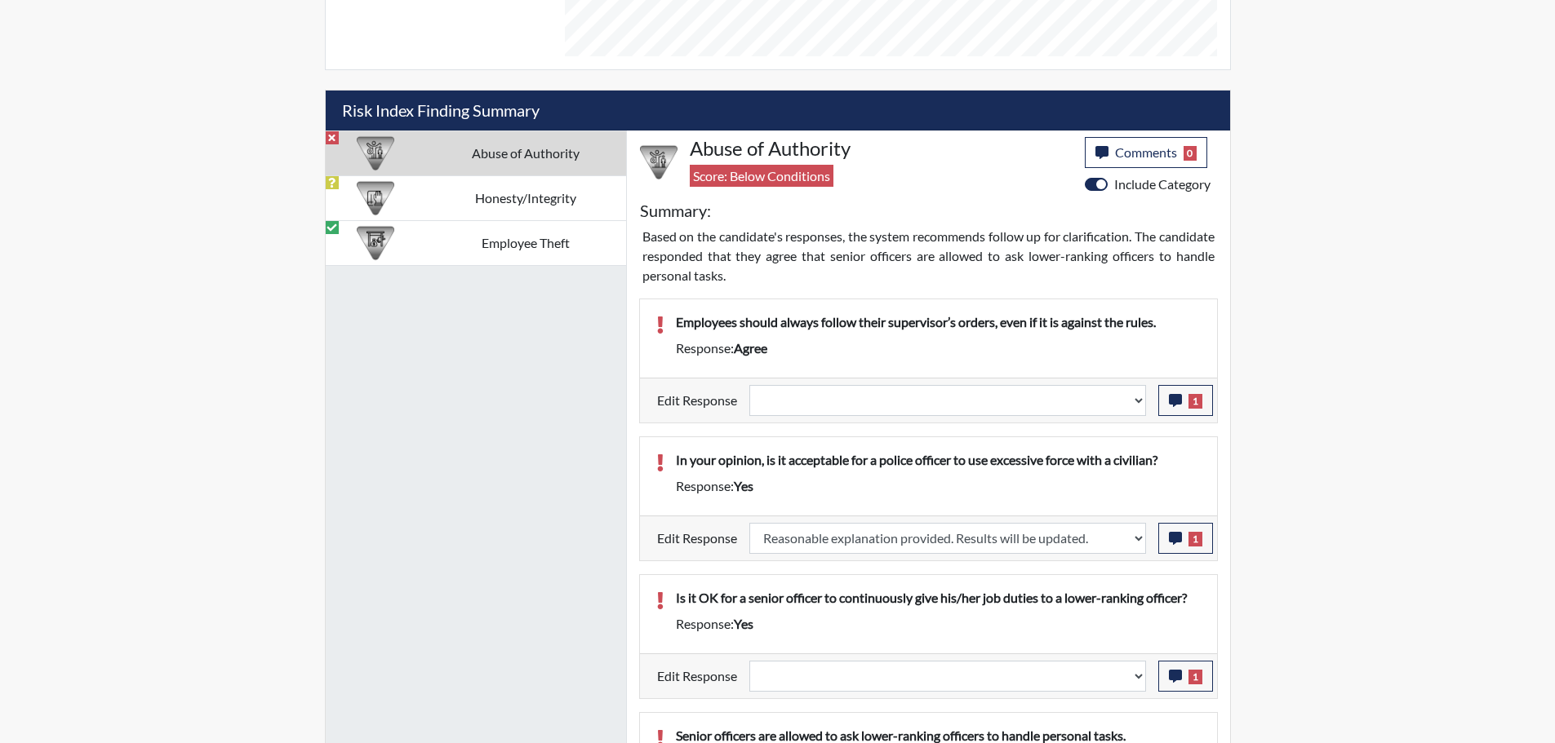
select select
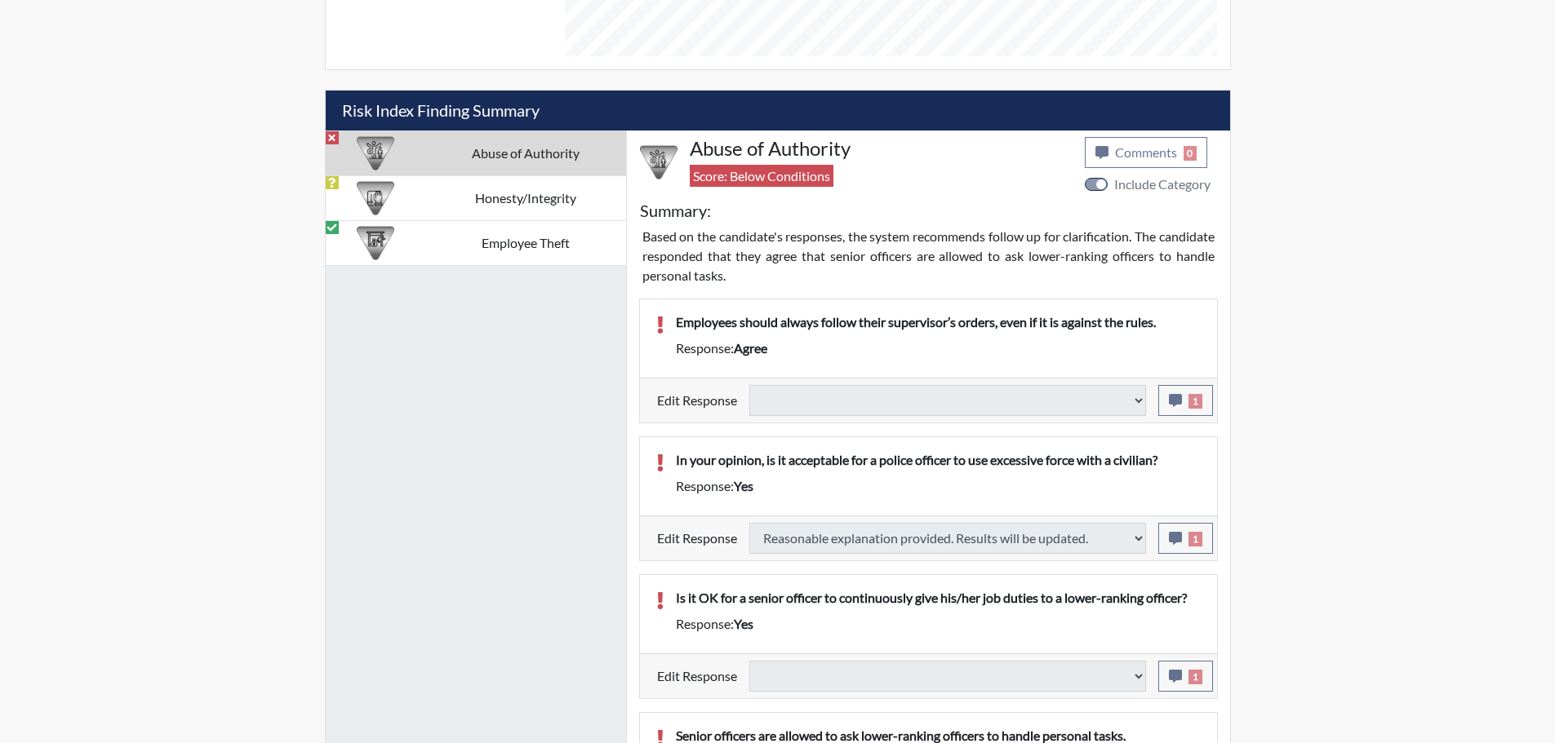
select select
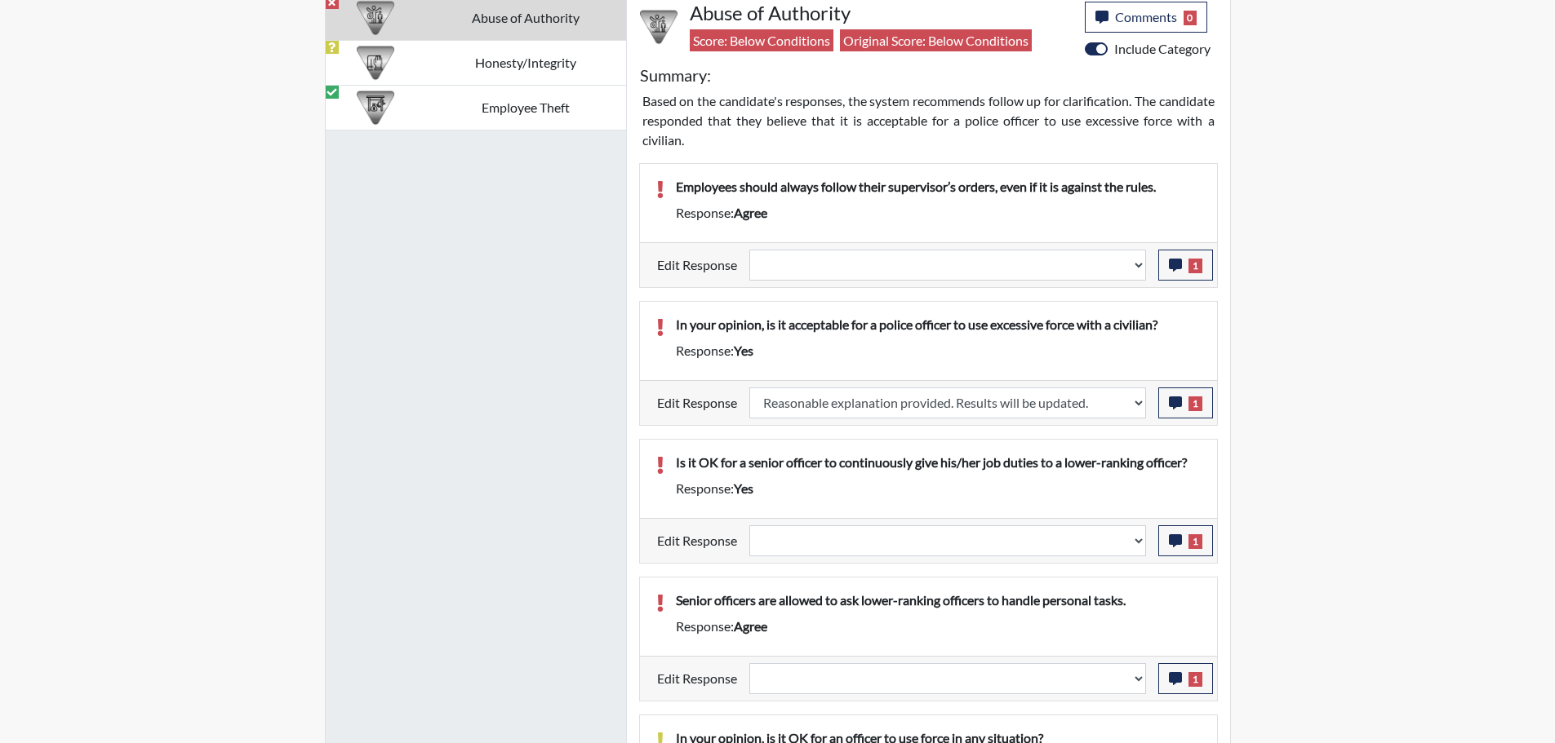
scroll to position [1061, 0]
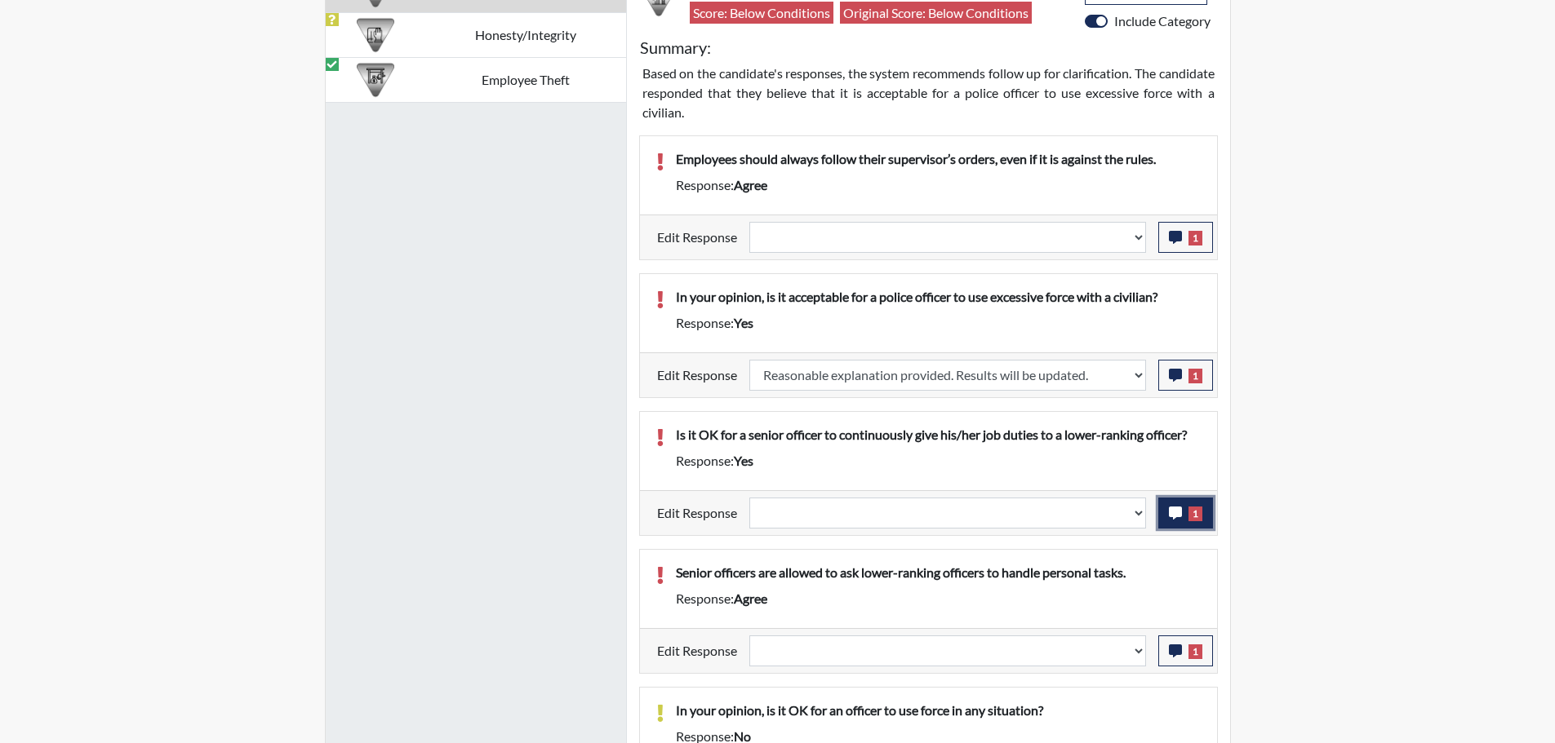
click at [1169, 518] on icon "button" at bounding box center [1175, 513] width 13 height 13
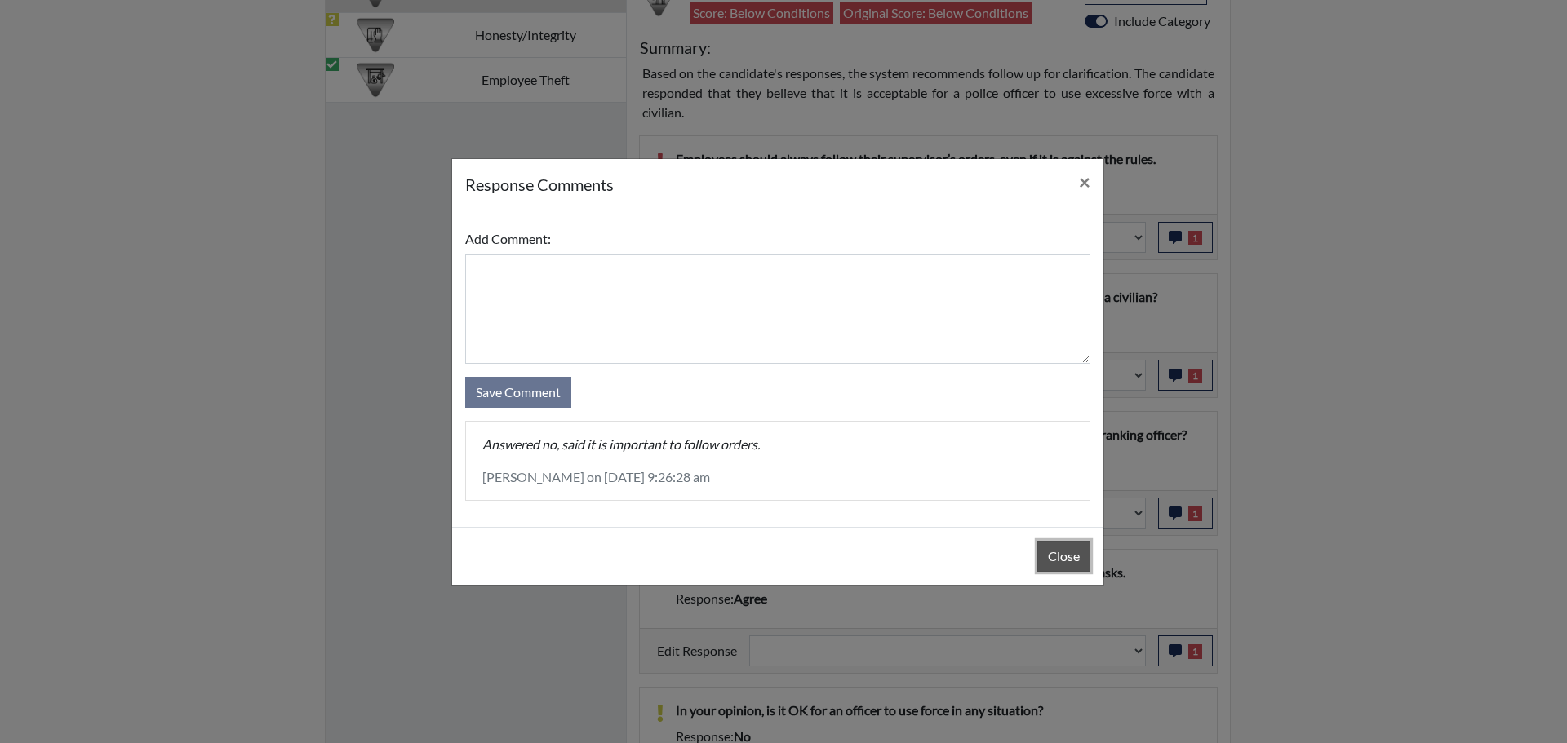
click at [1058, 549] on button "Close" at bounding box center [1063, 556] width 53 height 31
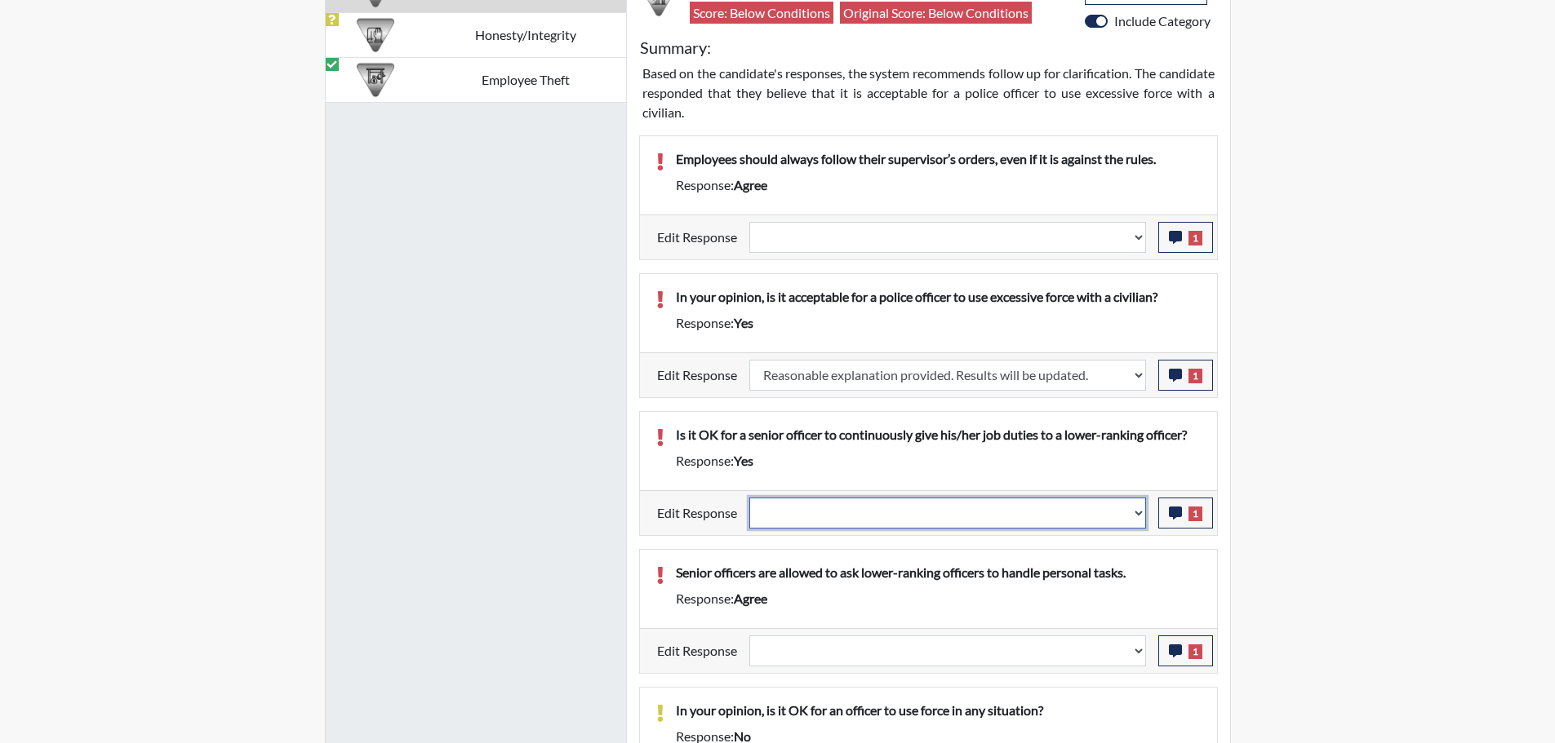
click at [1139, 511] on select "Question is not relevant. Results will be updated. Reasonable explanation provi…" at bounding box center [947, 513] width 397 height 31
select select "reasonable-explanation-provided"
click at [749, 498] on select "Question is not relevant. Results will be updated. Reasonable explanation provi…" at bounding box center [947, 513] width 397 height 31
select select
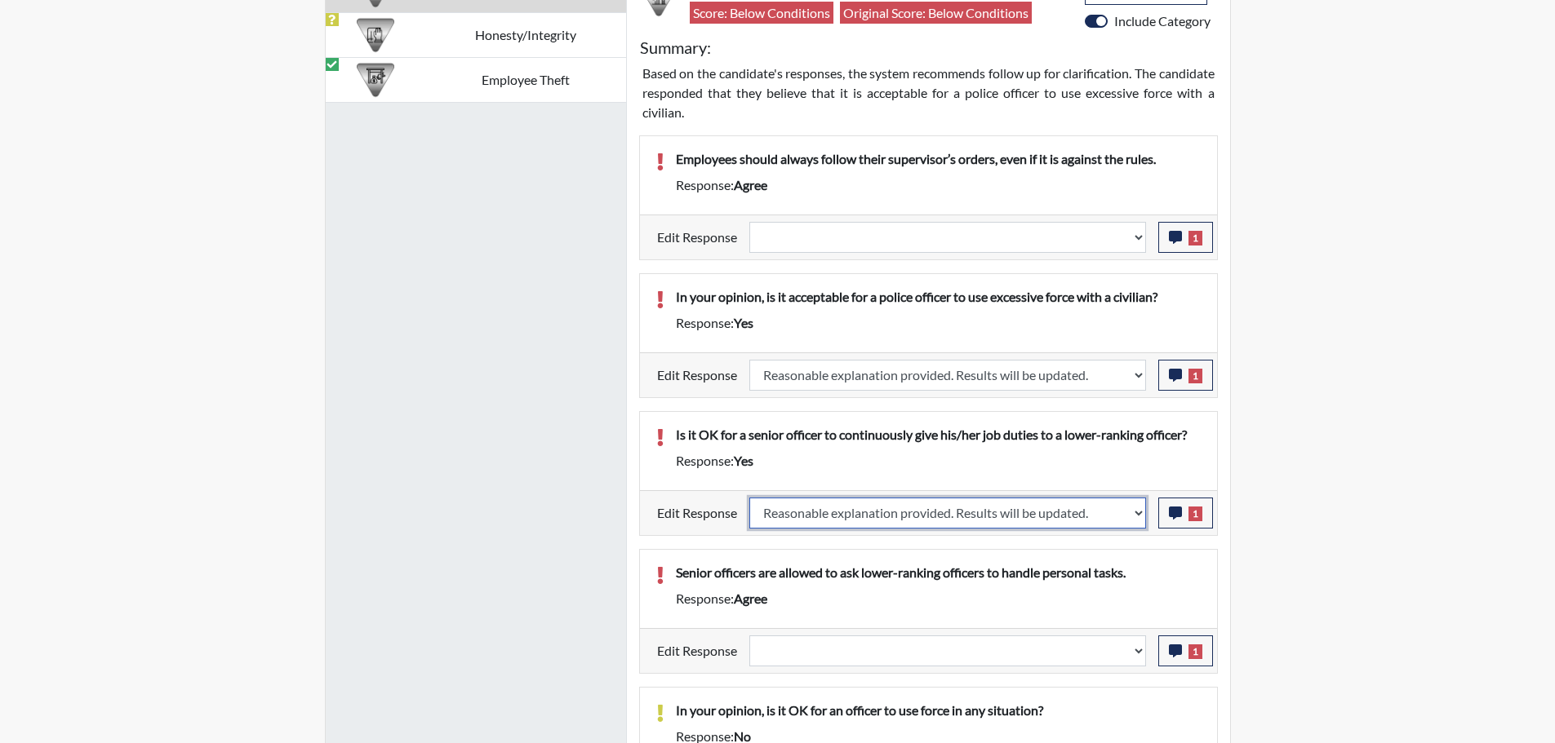
select select
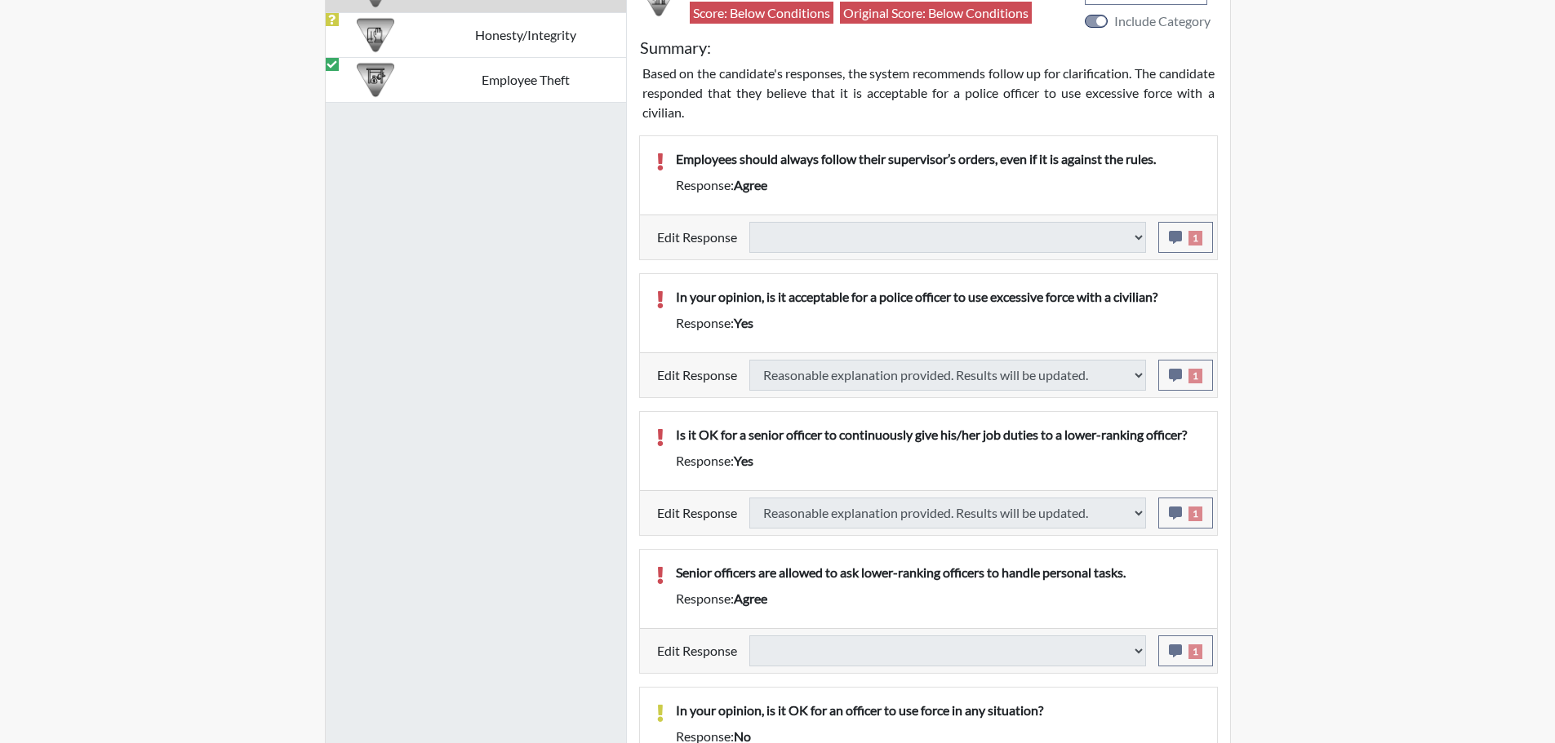
type input "Above Conditions"
select select
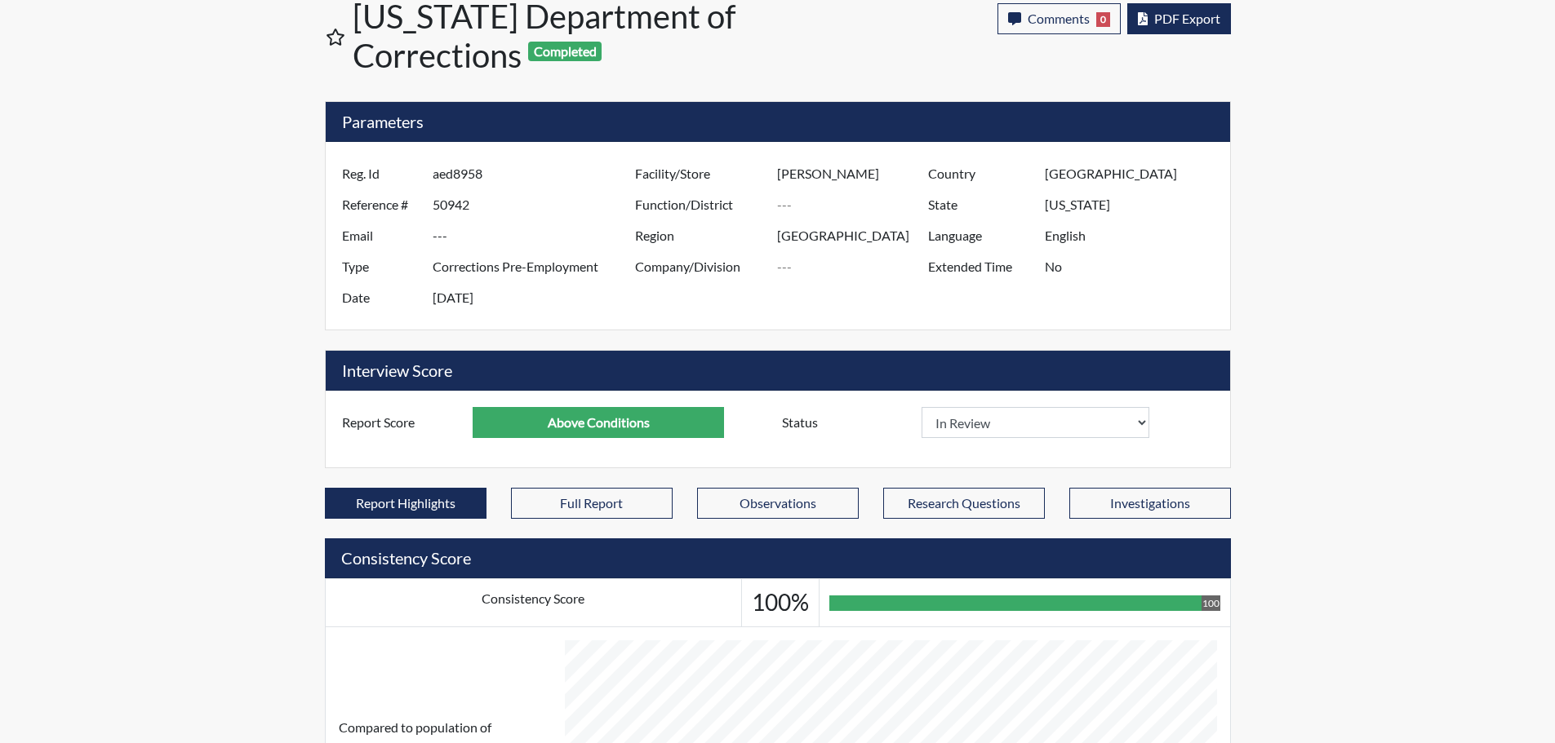
scroll to position [0, 0]
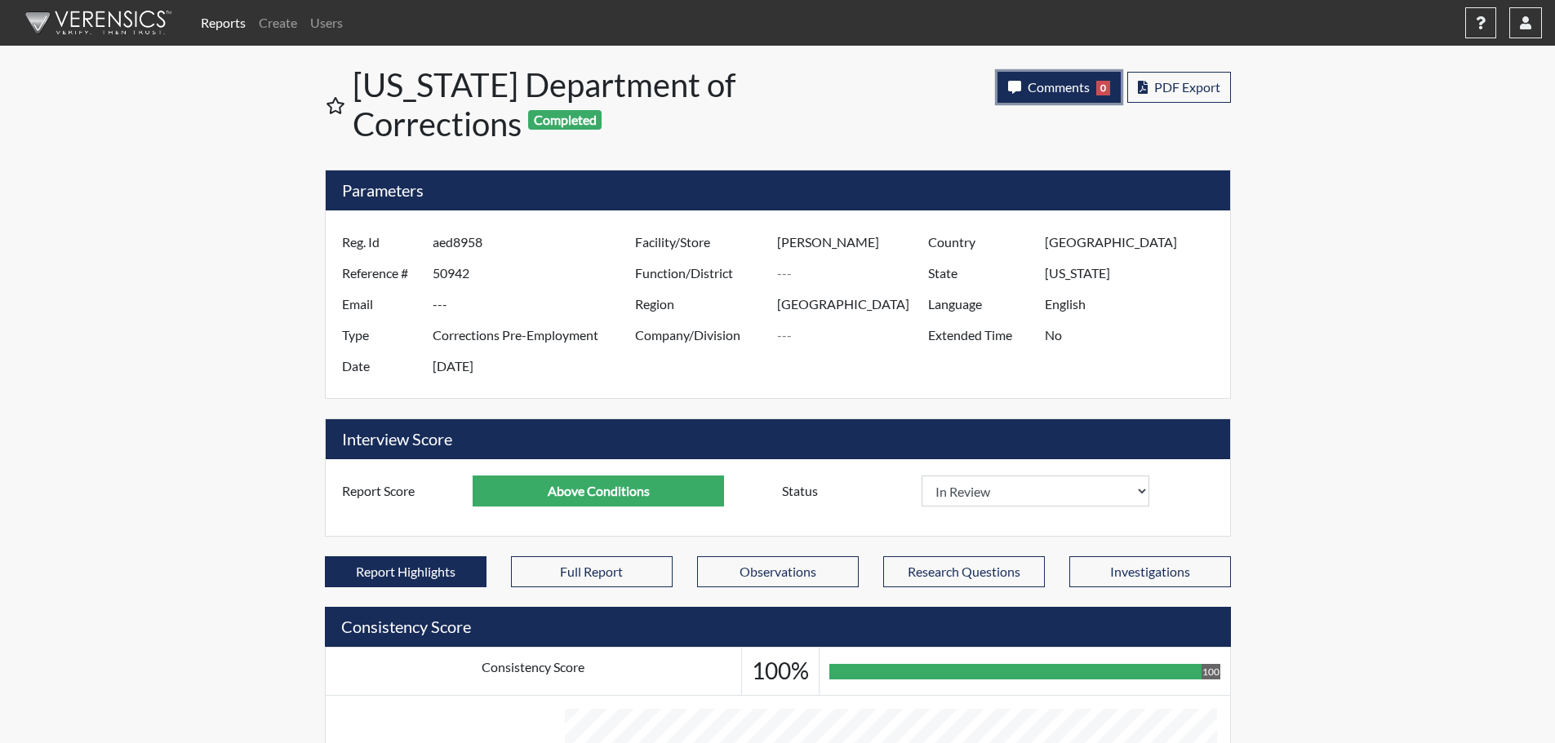
click at [1063, 77] on button "Comments 0" at bounding box center [1058, 87] width 123 height 31
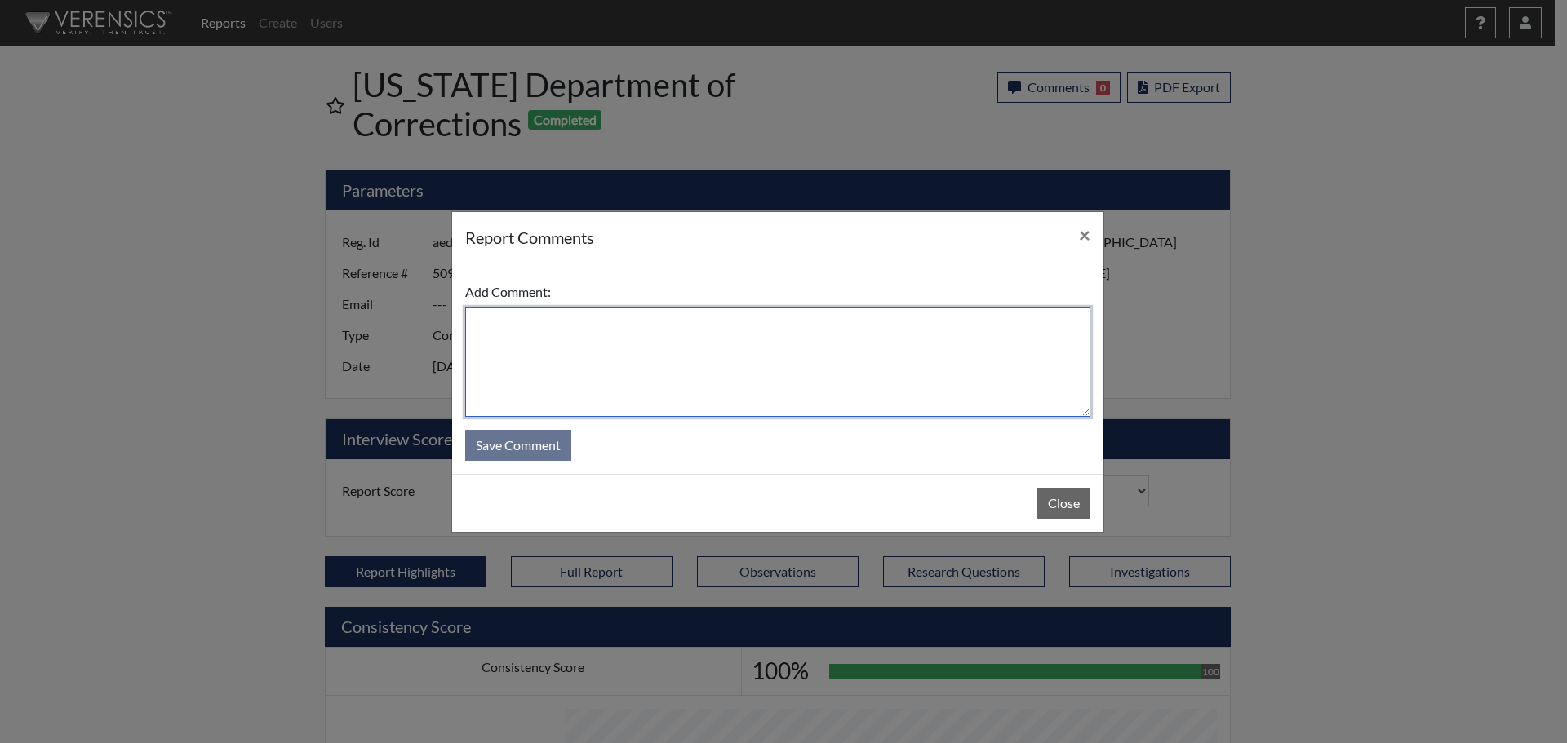
click at [938, 353] on textarea at bounding box center [777, 362] width 625 height 109
type textarea "SL [DATE]"
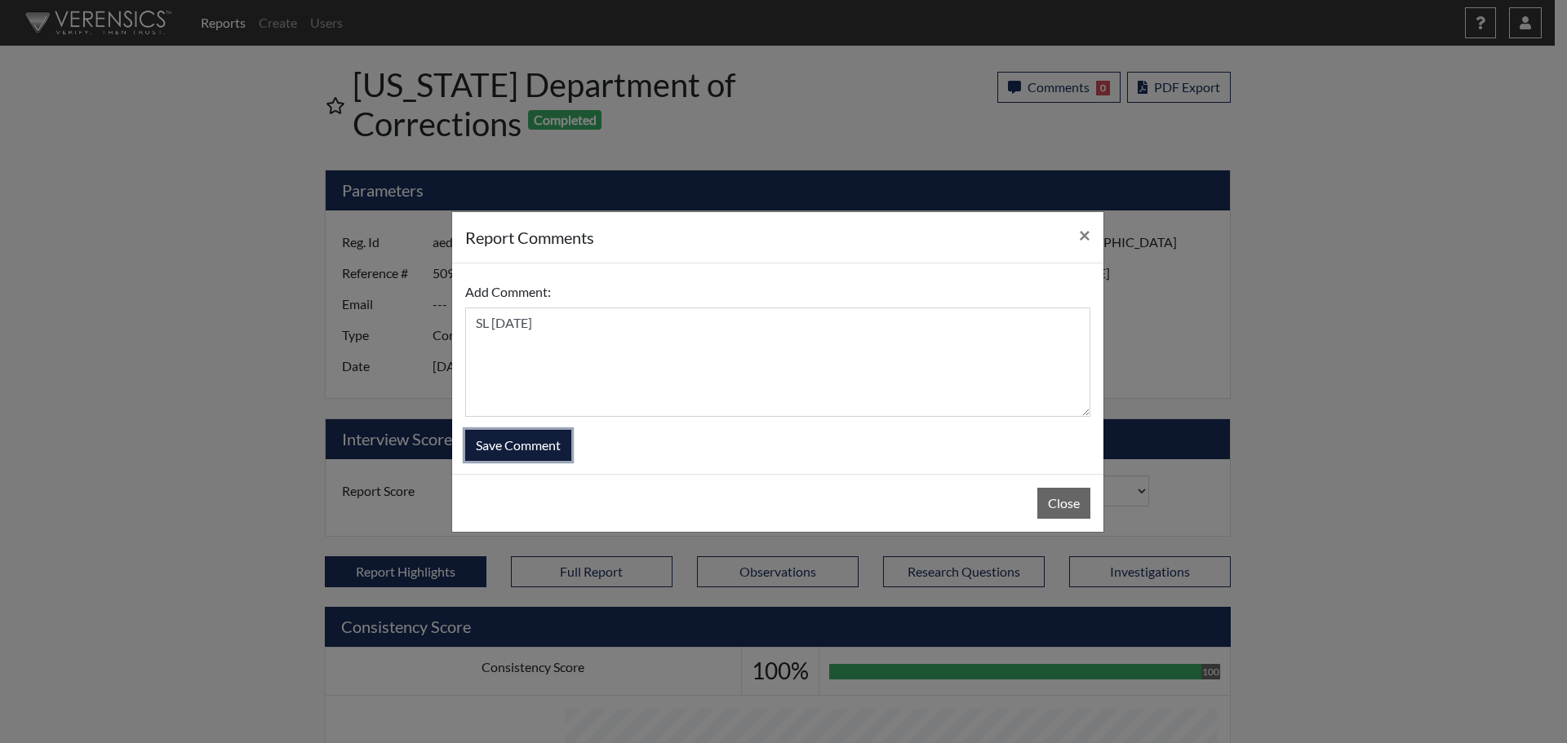
click at [541, 452] on button "Save Comment" at bounding box center [518, 445] width 106 height 31
select select
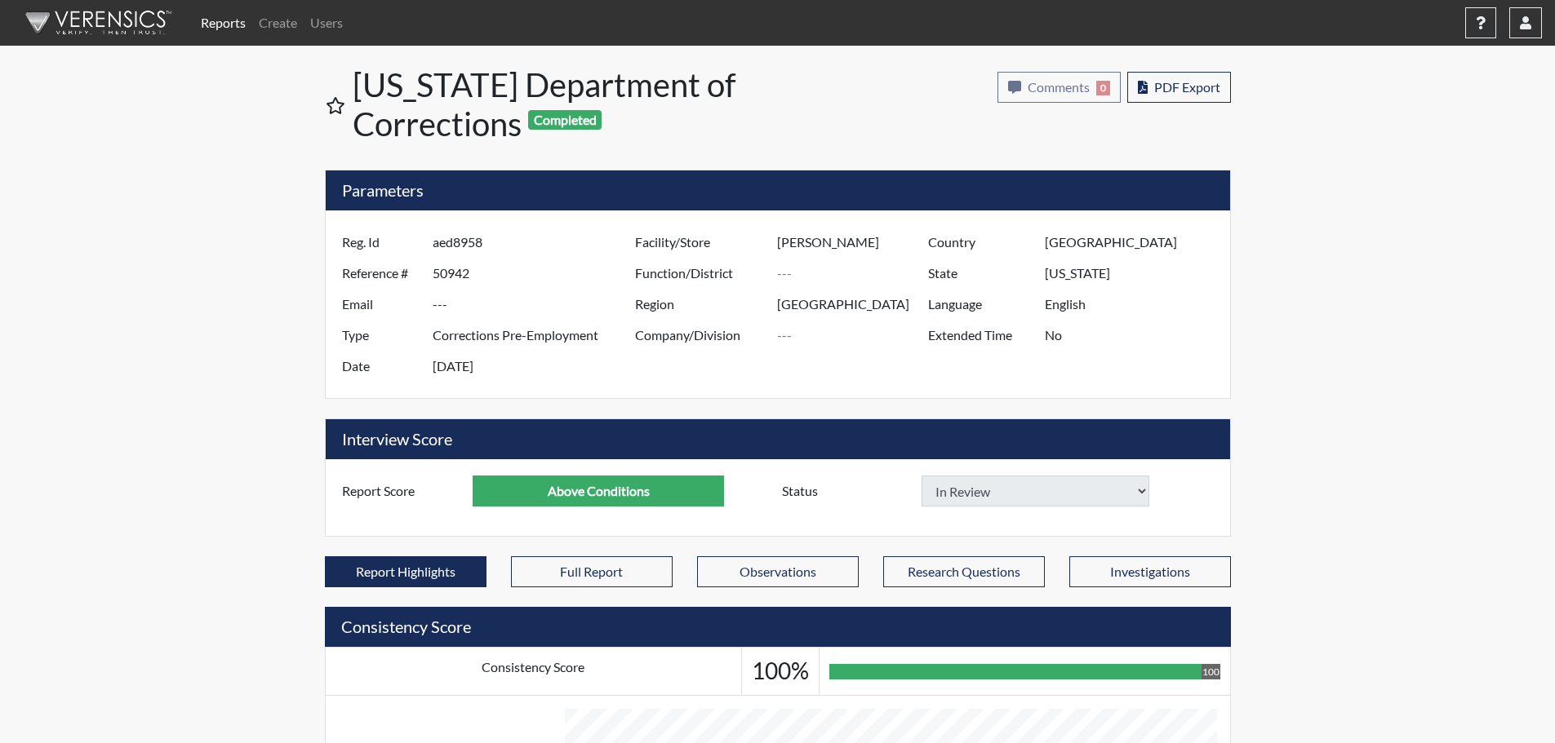
select select
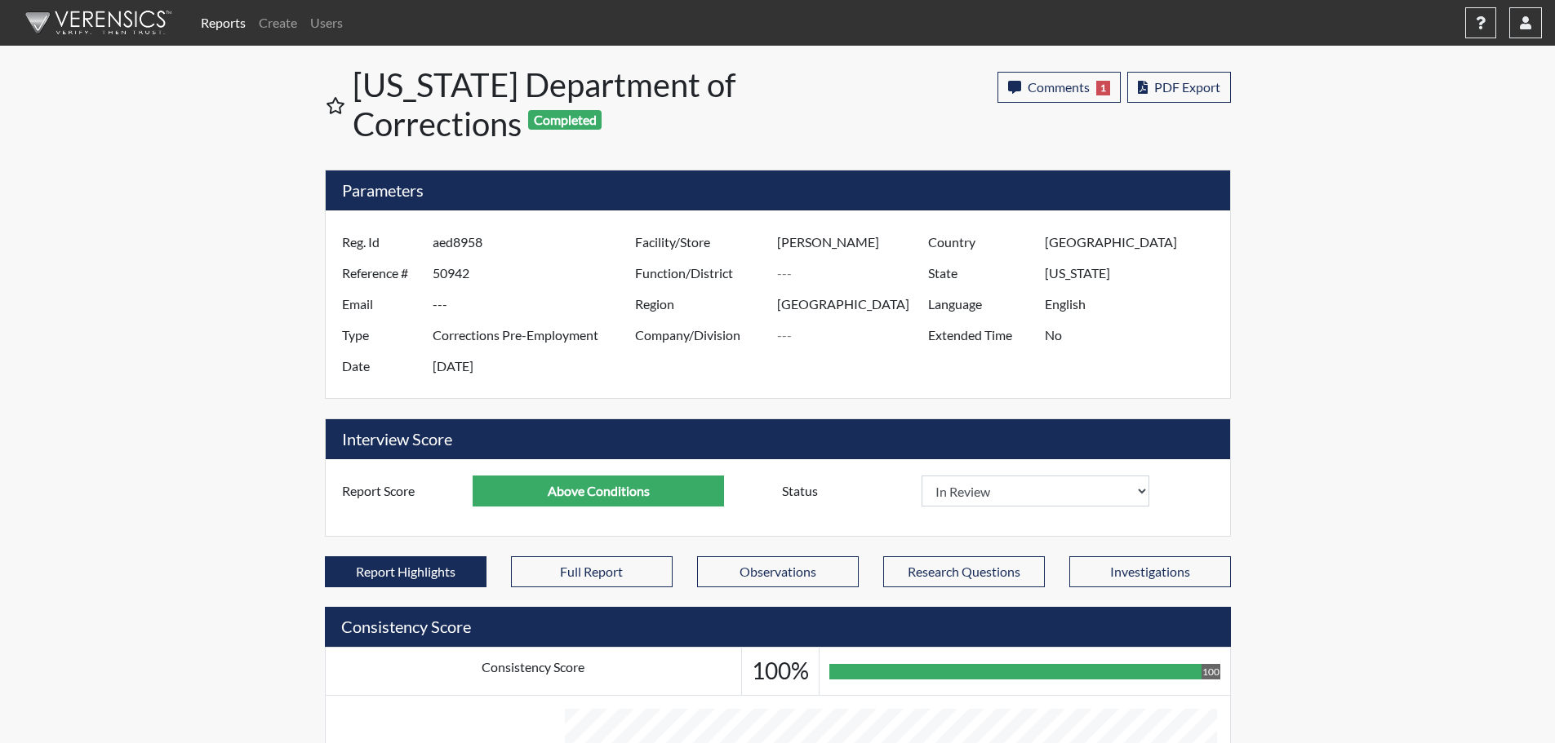
select select
